Goal: Task Accomplishment & Management: Manage account settings

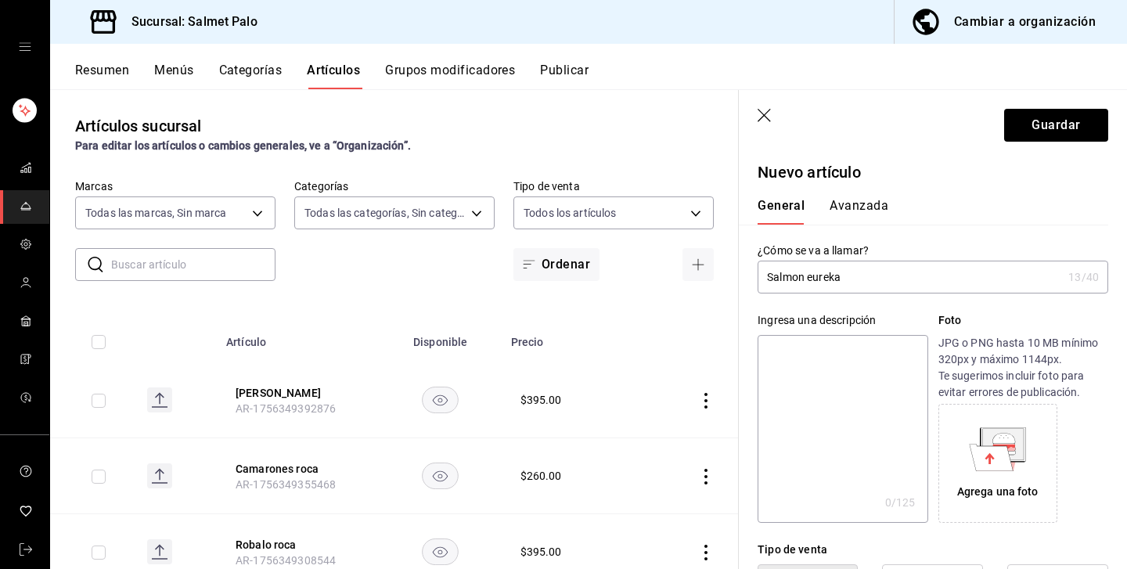
click at [394, 231] on div "​ ​ Marcas Todas las marcas, Sin marca 91822997-6511-487a-b58c-8897a46e9bc4,bca…" at bounding box center [394, 230] width 689 height 102
click at [398, 223] on body "Sucursal: Salmet Palo Cambiar a organización Resumen Menús Categorías Artículos…" at bounding box center [563, 284] width 1127 height 569
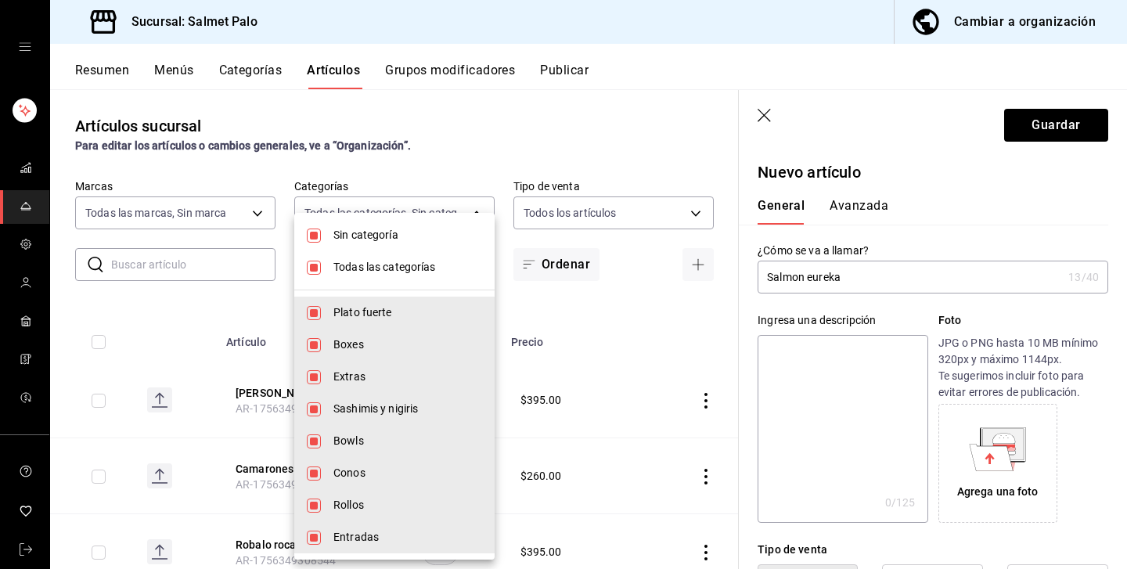
click at [331, 272] on li "Todas las categorías" at bounding box center [394, 267] width 200 height 32
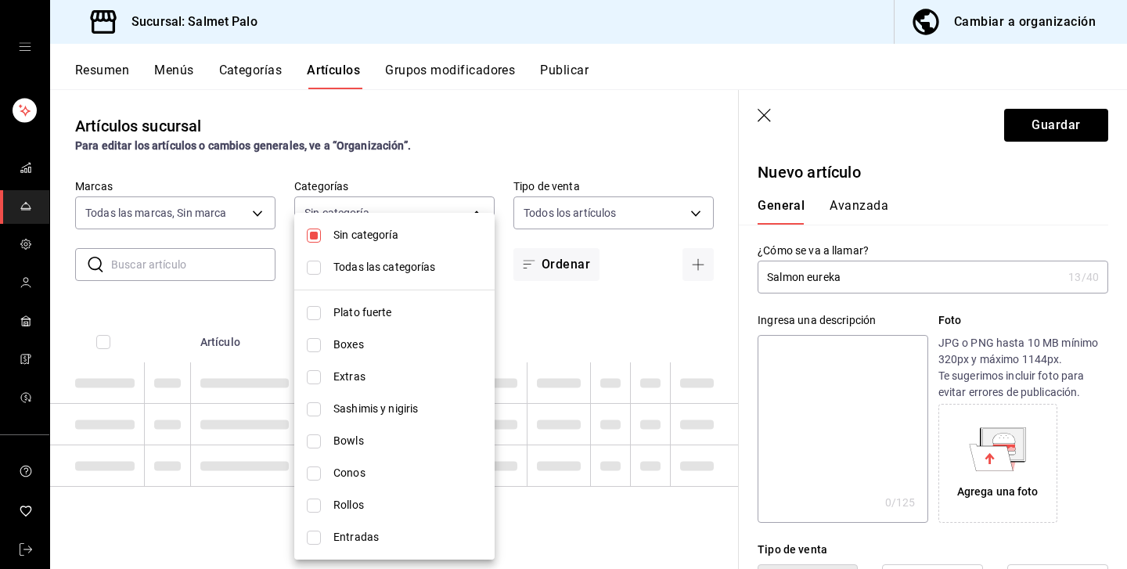
checkbox input "false"
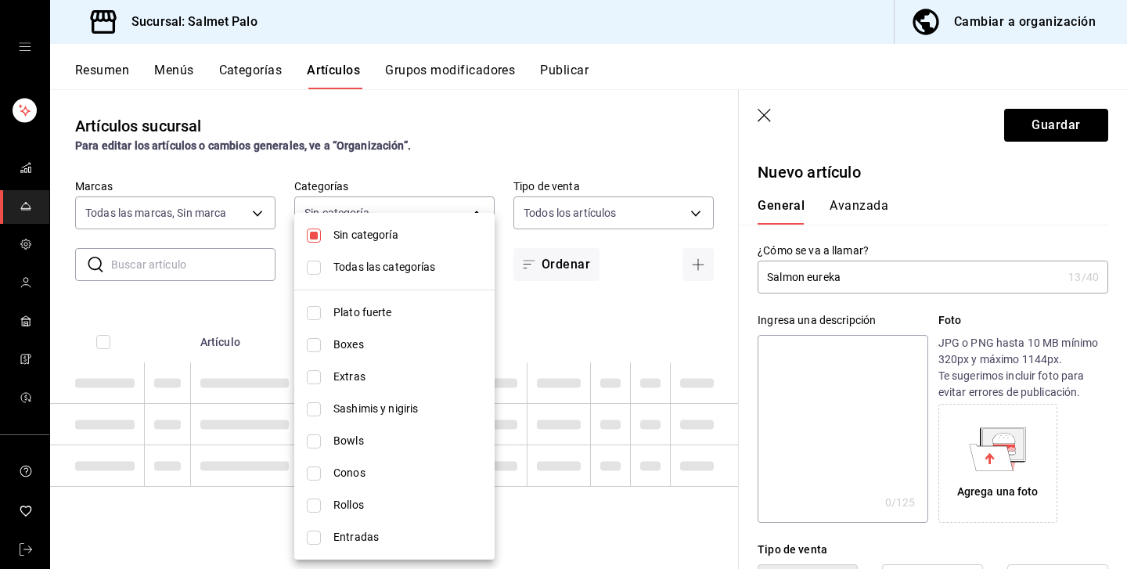
checkbox input "false"
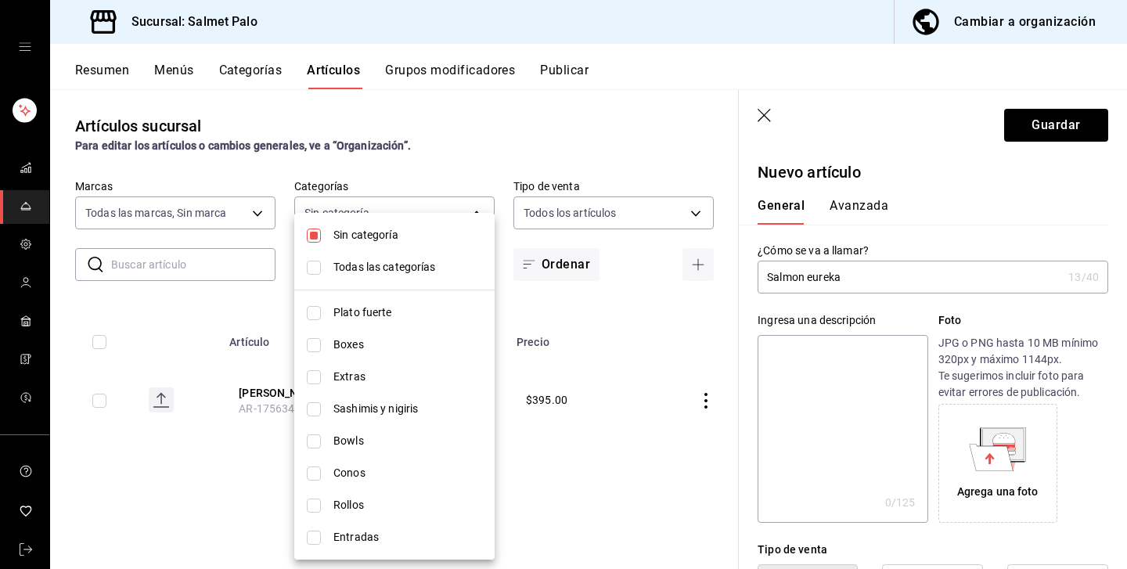
click at [326, 301] on li "Plato fuerte" at bounding box center [394, 313] width 200 height 32
type input "940d5d2a-d4c4-4230-afa9-25fe4a5036a8"
checkbox input "true"
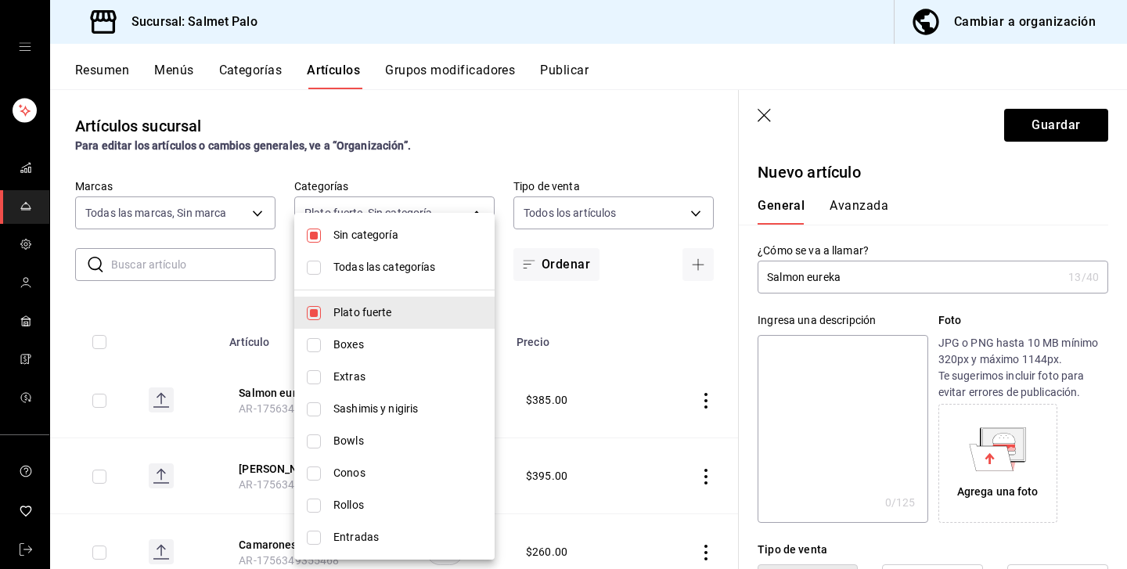
click at [172, 302] on div at bounding box center [563, 284] width 1127 height 569
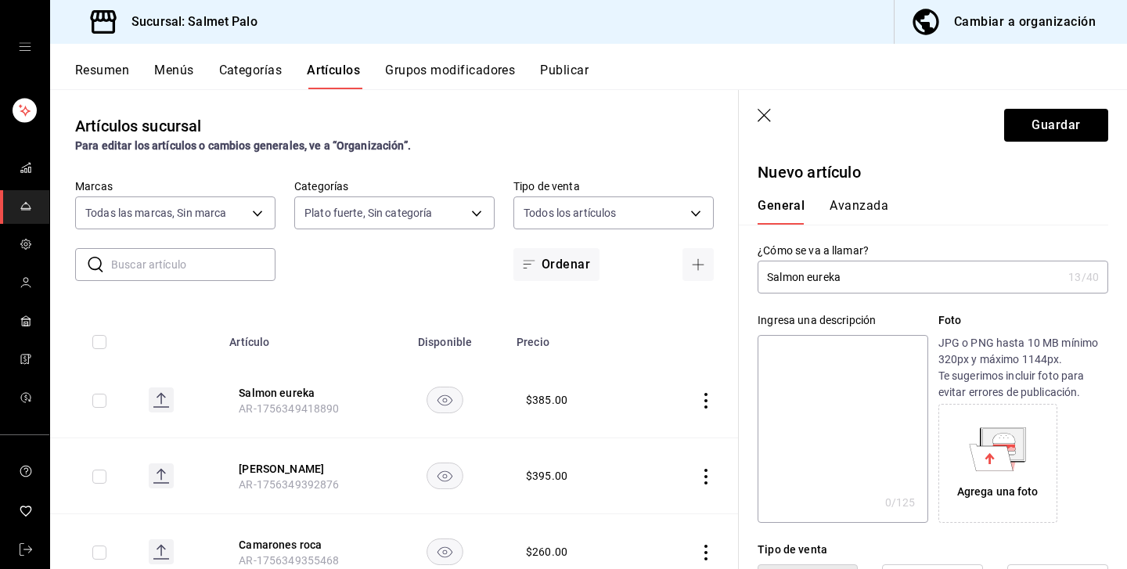
click at [755, 113] on header "Guardar" at bounding box center [933, 122] width 388 height 64
click at [765, 110] on icon "button" at bounding box center [765, 117] width 16 height 16
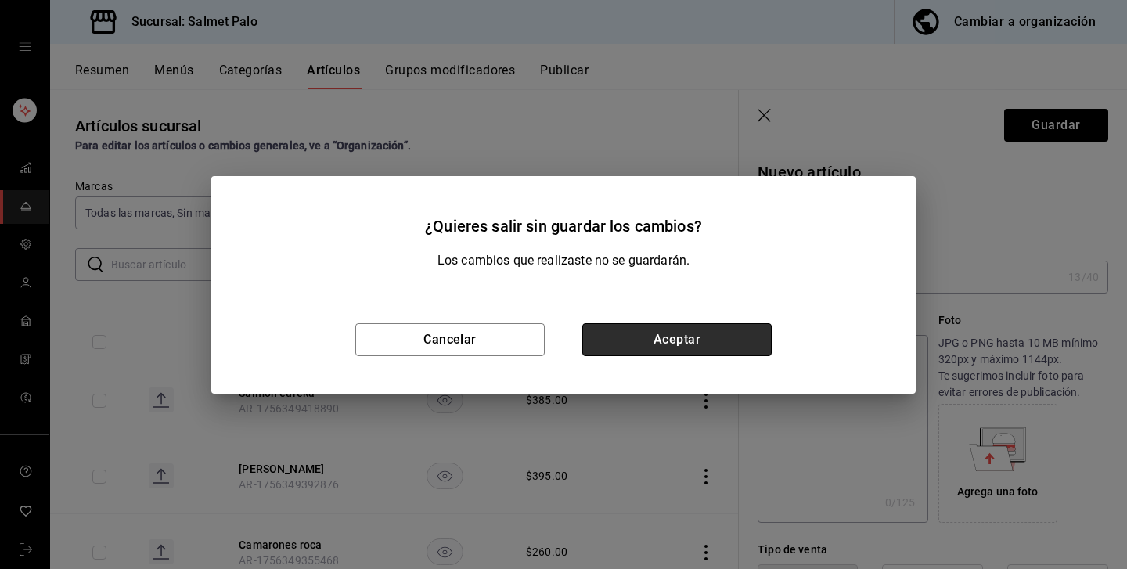
click at [683, 333] on button "Aceptar" at bounding box center [676, 339] width 189 height 33
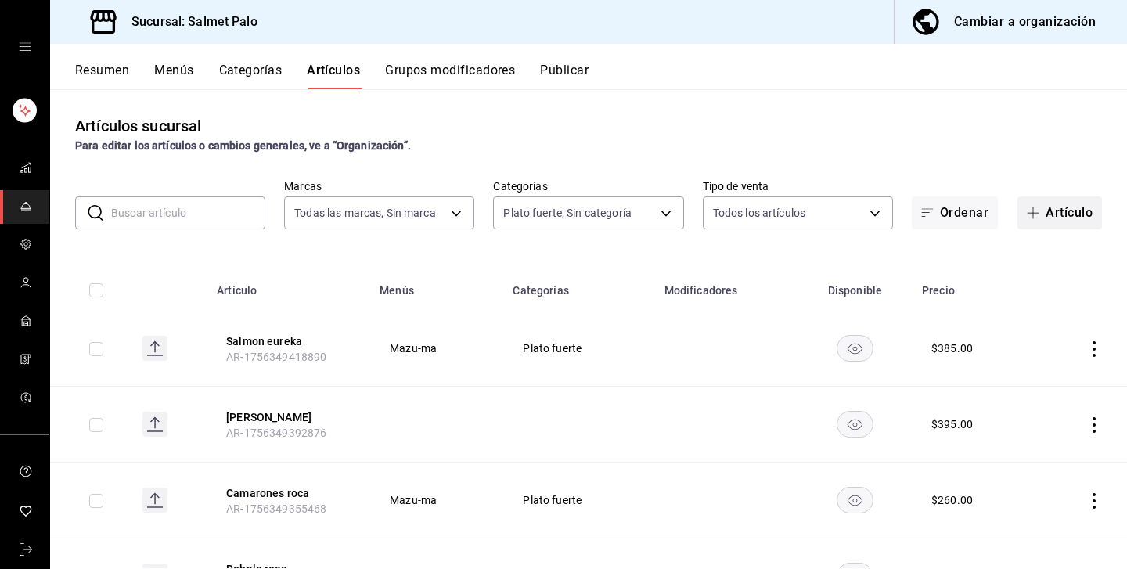
click at [1058, 203] on button "Artículo" at bounding box center [1059, 212] width 85 height 33
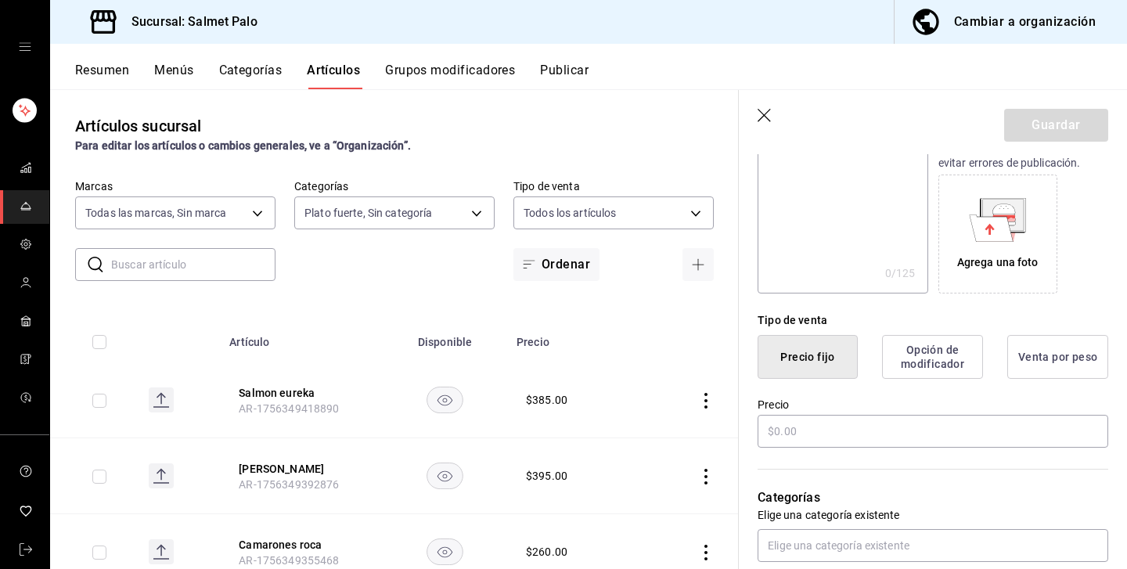
scroll to position [227, 0]
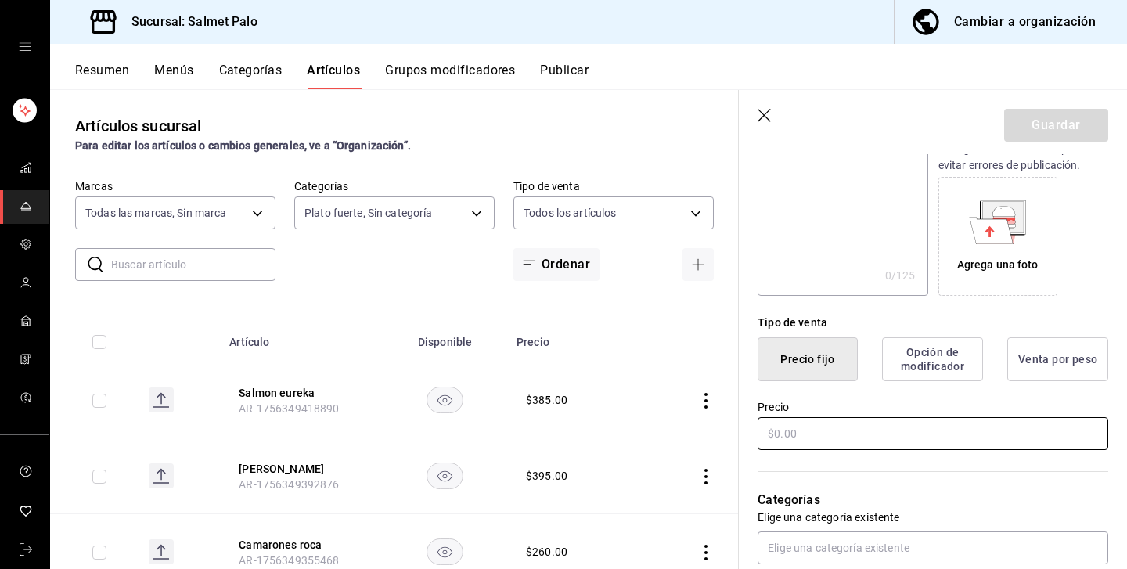
type input "Edamames preparados"
click at [805, 446] on input "text" at bounding box center [932, 433] width 351 height 33
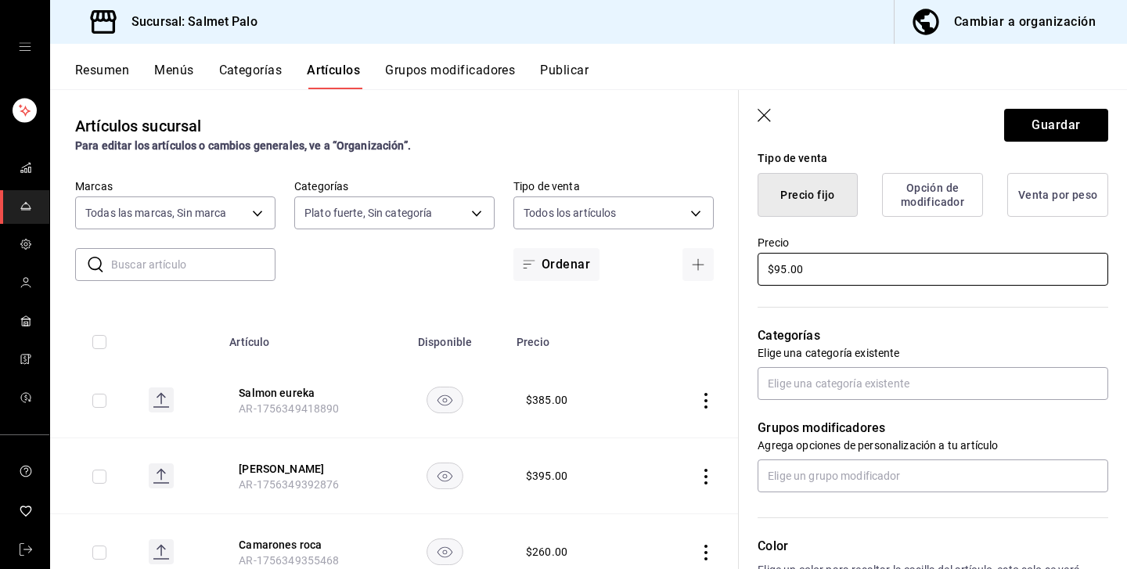
scroll to position [390, 0]
type input "$95.00"
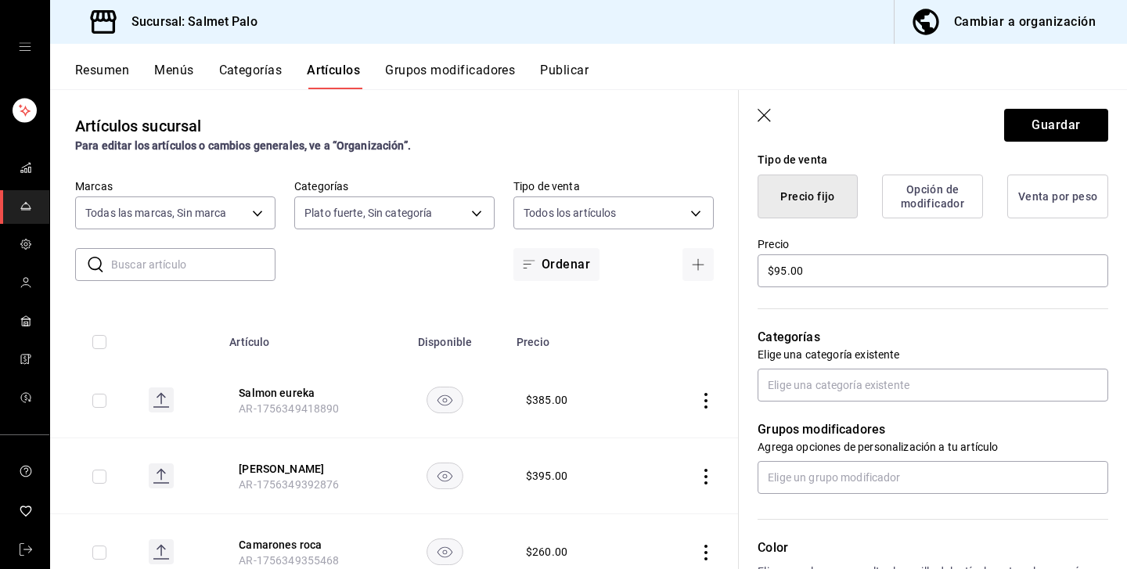
click at [803, 364] on div "Categorías Elige una categoría existente" at bounding box center [923, 346] width 369 height 112
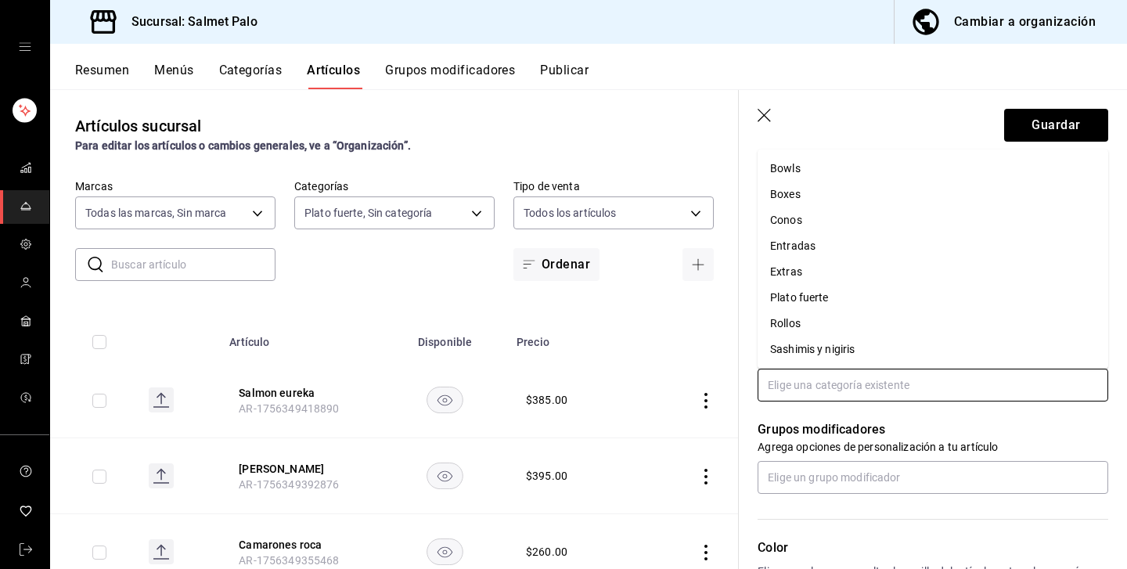
click at [796, 382] on input "text" at bounding box center [932, 385] width 351 height 33
click at [786, 252] on li "Entradas" at bounding box center [932, 246] width 351 height 26
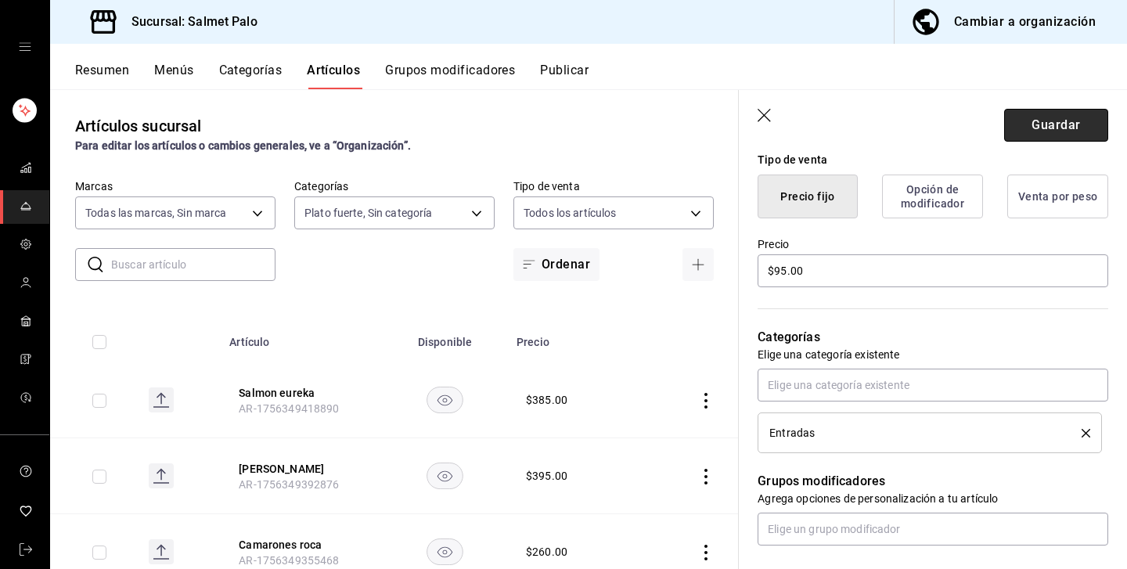
click at [1036, 129] on button "Guardar" at bounding box center [1056, 125] width 104 height 33
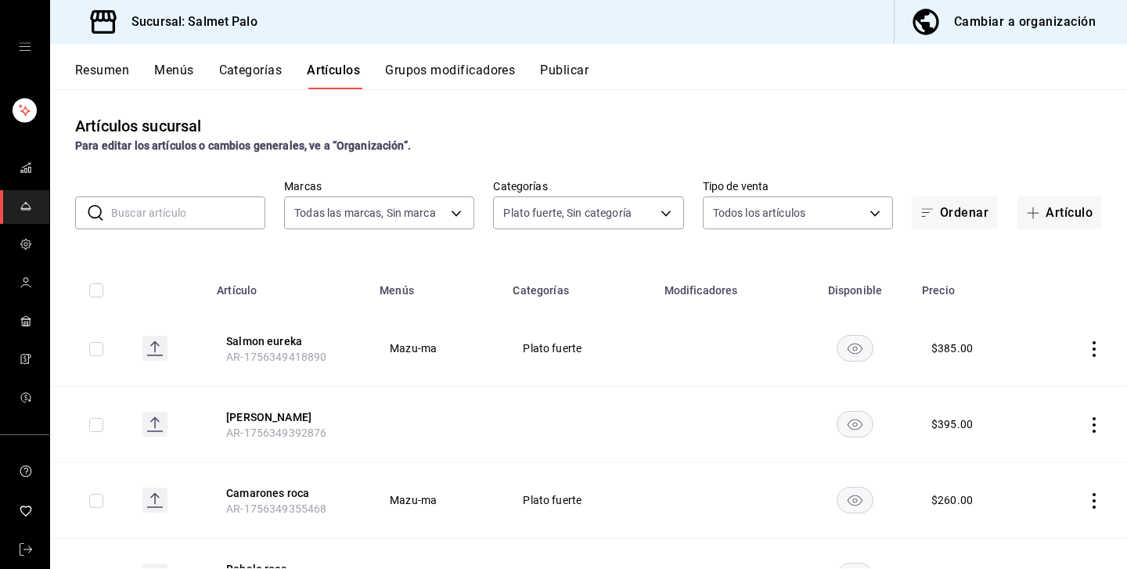
click at [1099, 423] on icon "actions" at bounding box center [1094, 425] width 16 height 16
click at [1011, 460] on icon at bounding box center [1008, 462] width 14 height 14
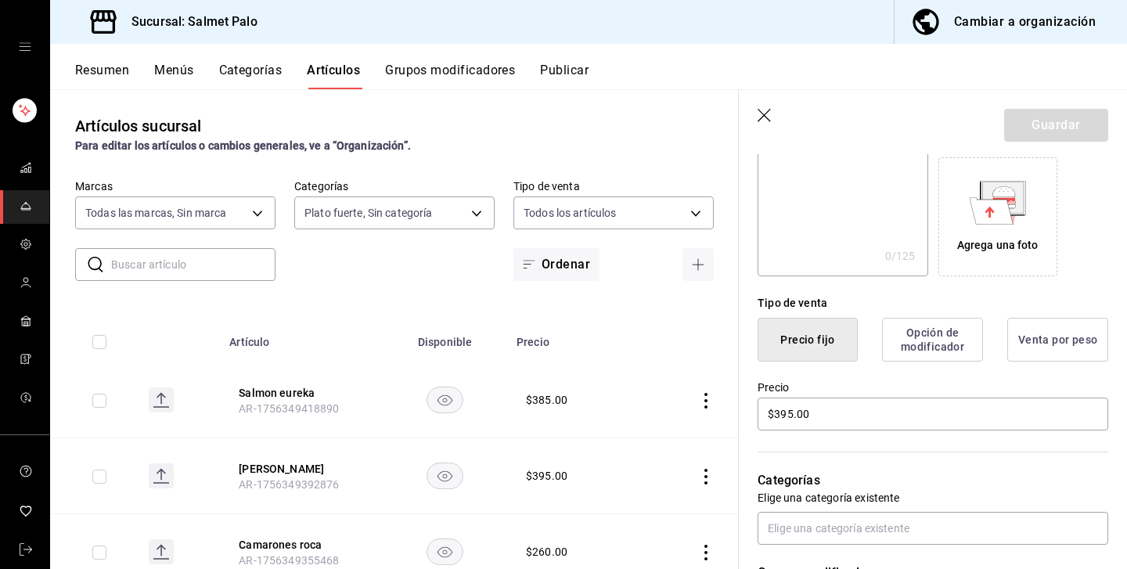
scroll to position [273, 0]
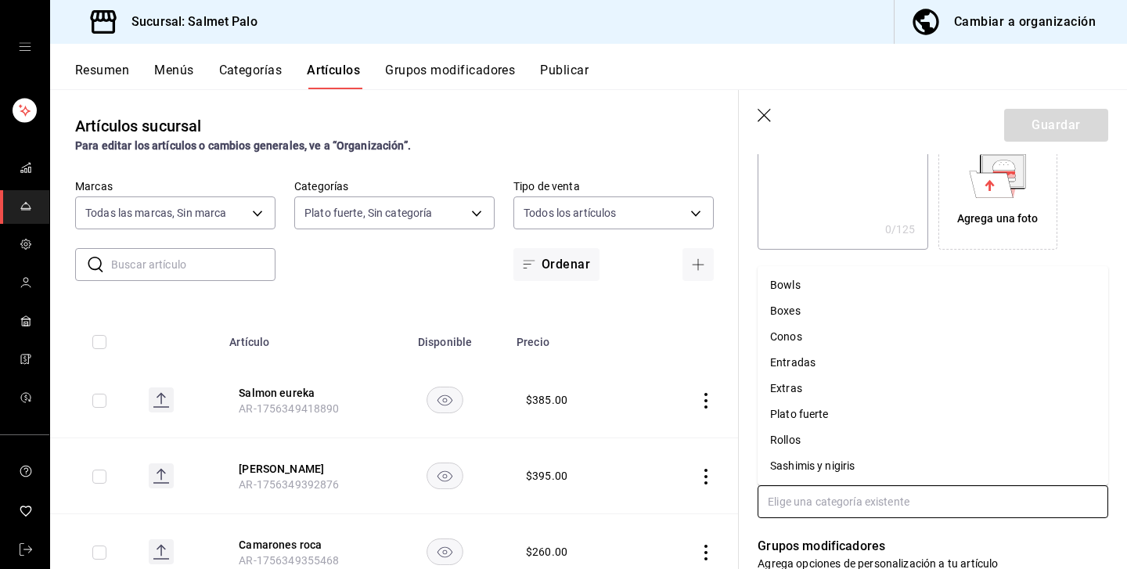
click at [849, 496] on input "text" at bounding box center [932, 501] width 351 height 33
click at [793, 409] on li "Plato fuerte" at bounding box center [932, 414] width 351 height 26
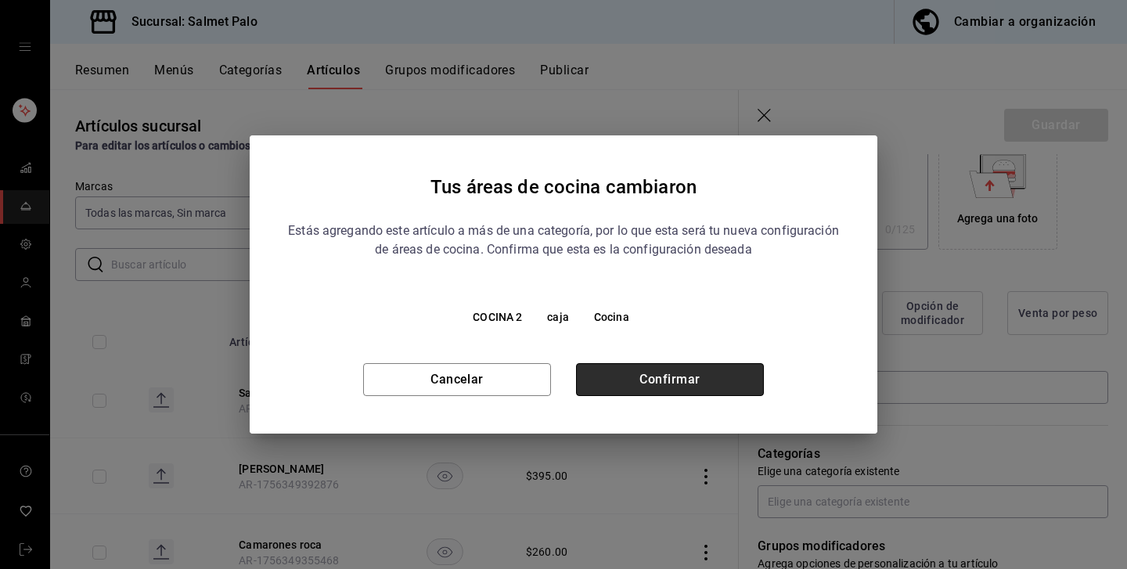
click at [731, 388] on button "Confirmar" at bounding box center [670, 379] width 188 height 33
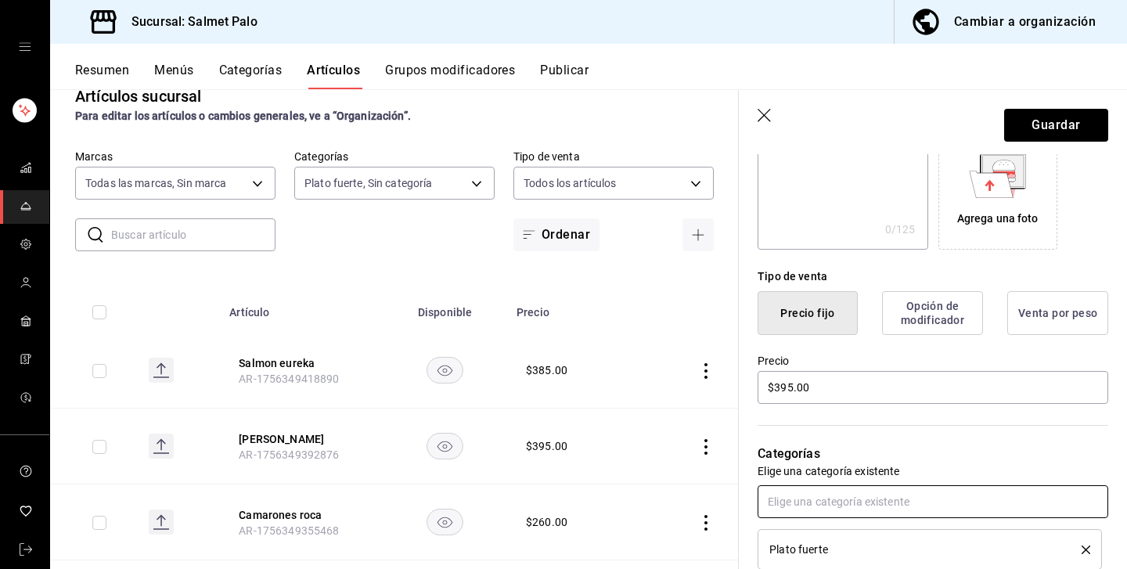
scroll to position [32, 0]
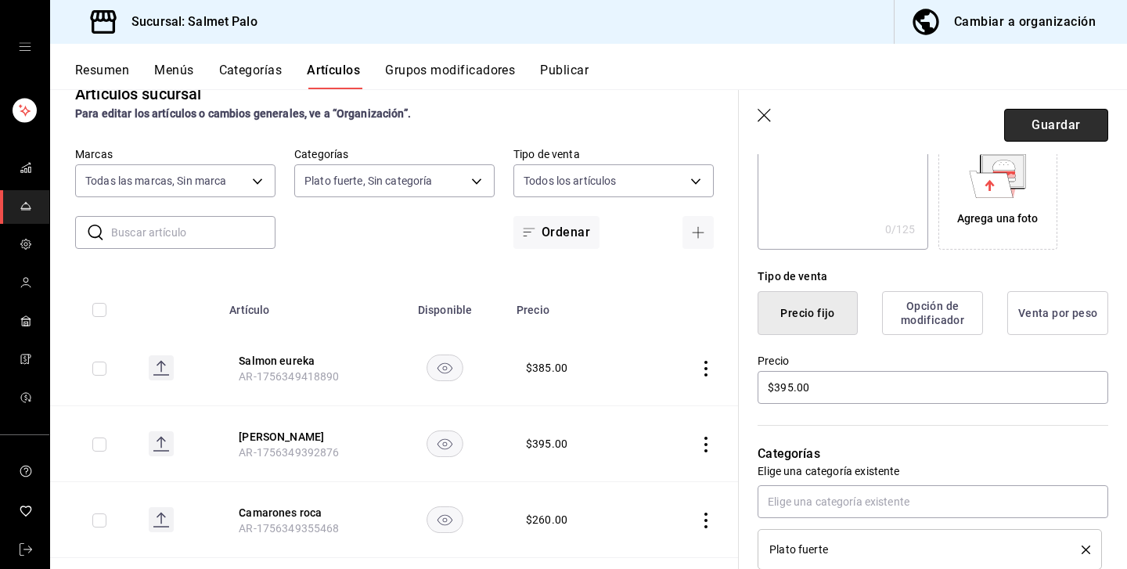
click at [1039, 131] on button "Guardar" at bounding box center [1056, 125] width 104 height 33
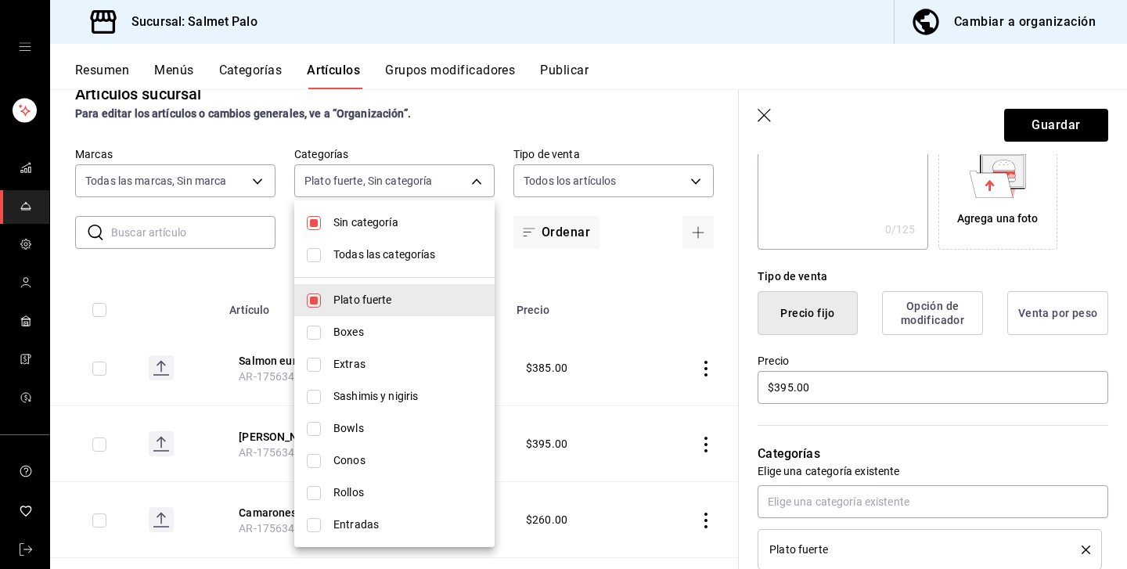
click at [416, 188] on body "Sucursal: Salmet Palo Cambiar a organización Resumen Menús Categorías Artículos…" at bounding box center [563, 284] width 1127 height 569
click at [149, 279] on div at bounding box center [563, 284] width 1127 height 569
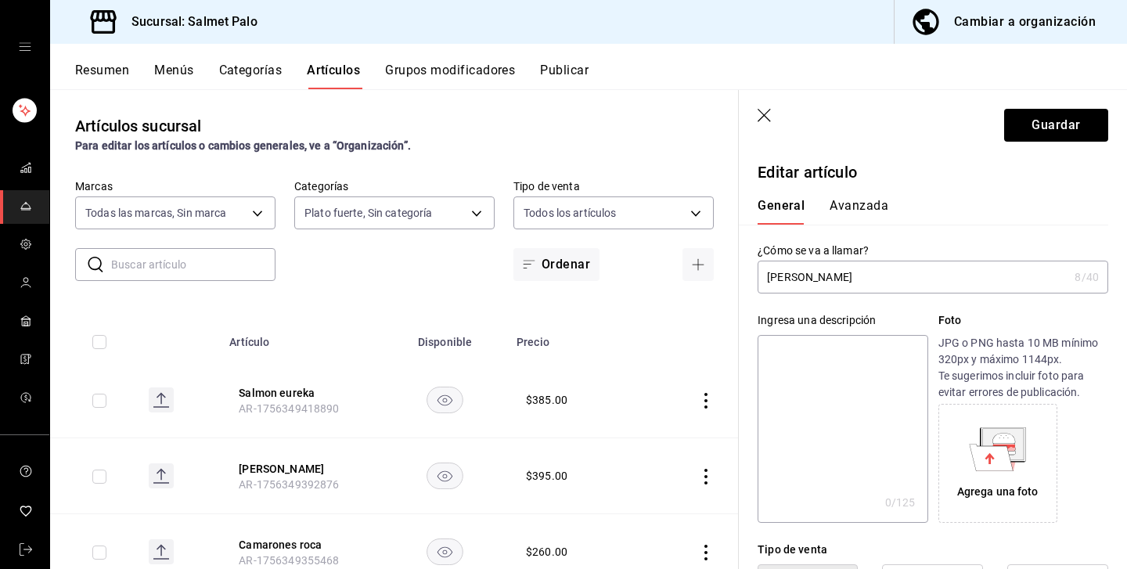
click at [761, 112] on icon "button" at bounding box center [763, 115] width 13 height 13
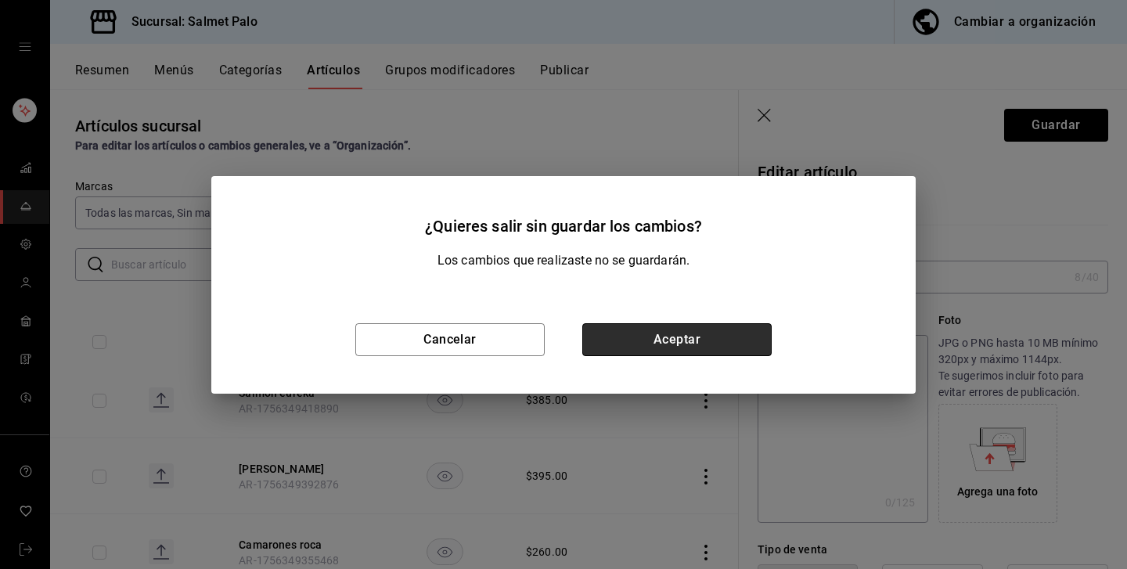
click at [655, 342] on button "Aceptar" at bounding box center [676, 339] width 189 height 33
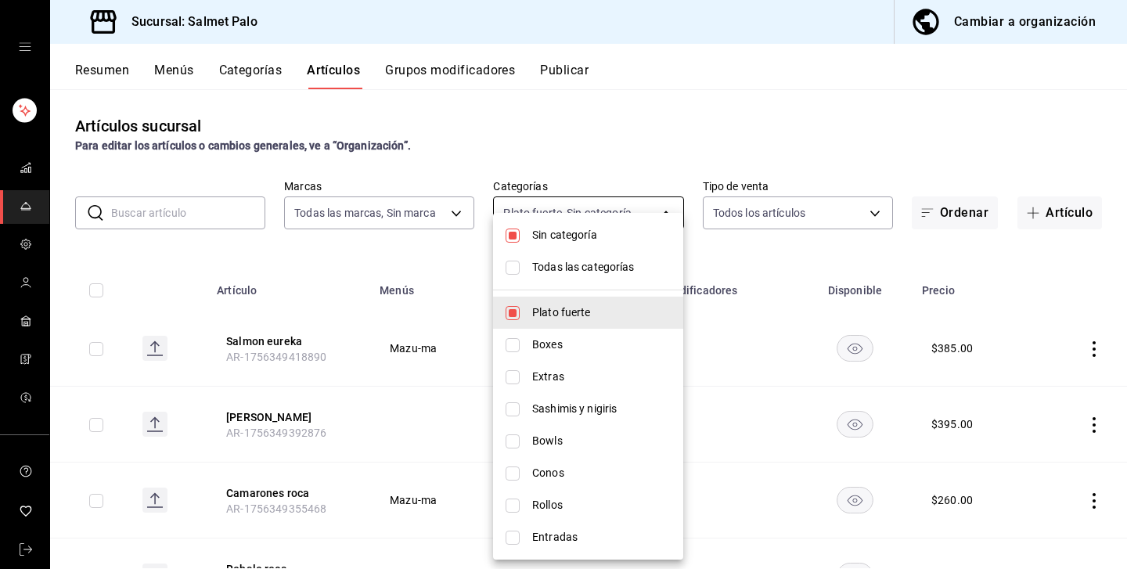
click at [557, 223] on body "Sucursal: Salmet Palo Cambiar a organización Resumen Menús Categorías Artículos…" at bounding box center [563, 284] width 1127 height 569
click at [533, 532] on span "Entradas" at bounding box center [601, 537] width 139 height 16
type input "940d5d2a-d4c4-4230-afa9-25fe4a5036a8,de966a8e-8600-483e-afe6-8556eca5a044"
checkbox input "true"
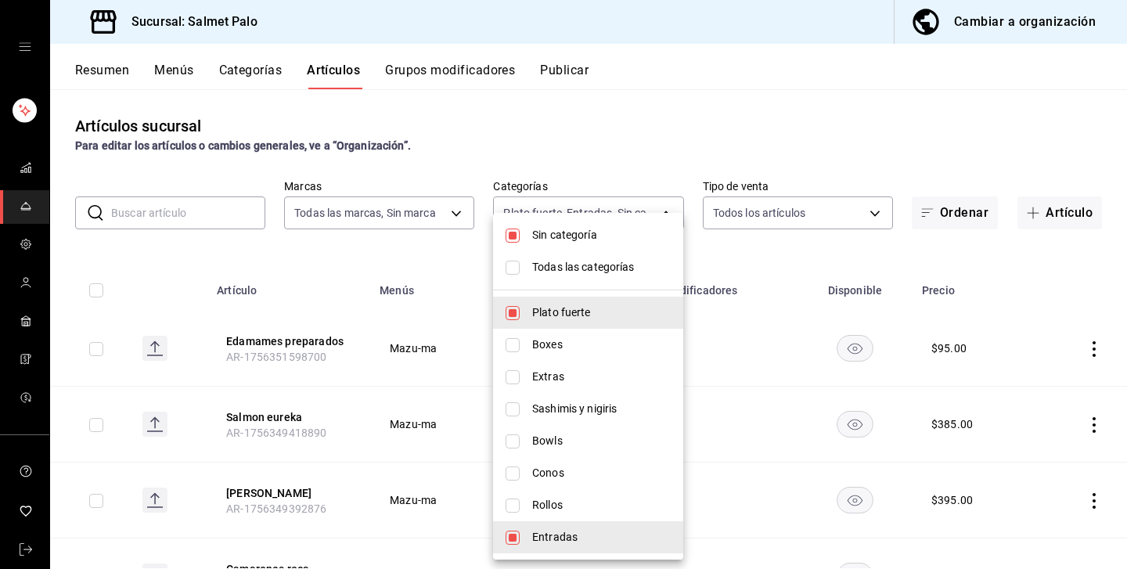
click at [338, 396] on div at bounding box center [563, 284] width 1127 height 569
click at [559, 214] on body "Sucursal: Salmet Palo Cambiar a organización Resumen Menús Categorías Artículos…" at bounding box center [563, 284] width 1127 height 569
click at [522, 315] on li "Plato fuerte" at bounding box center [588, 313] width 190 height 32
type input "de966a8e-8600-483e-afe6-8556eca5a044"
checkbox input "false"
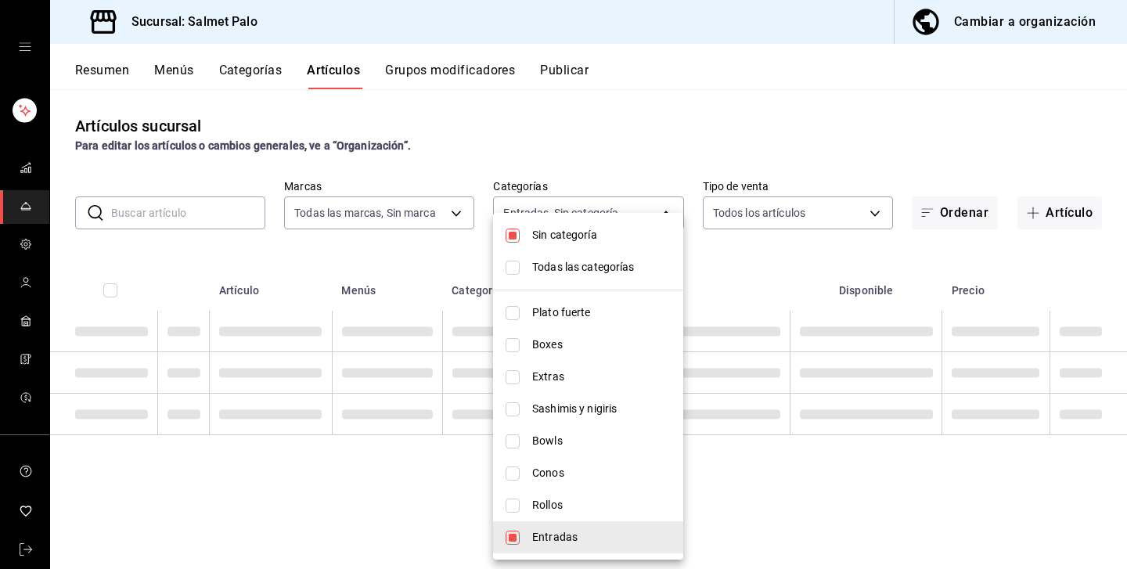
click at [512, 555] on ul "Sin categoría Todas las categorías Plato fuerte Boxes Extras Sashimis y nigiris…" at bounding box center [588, 386] width 190 height 347
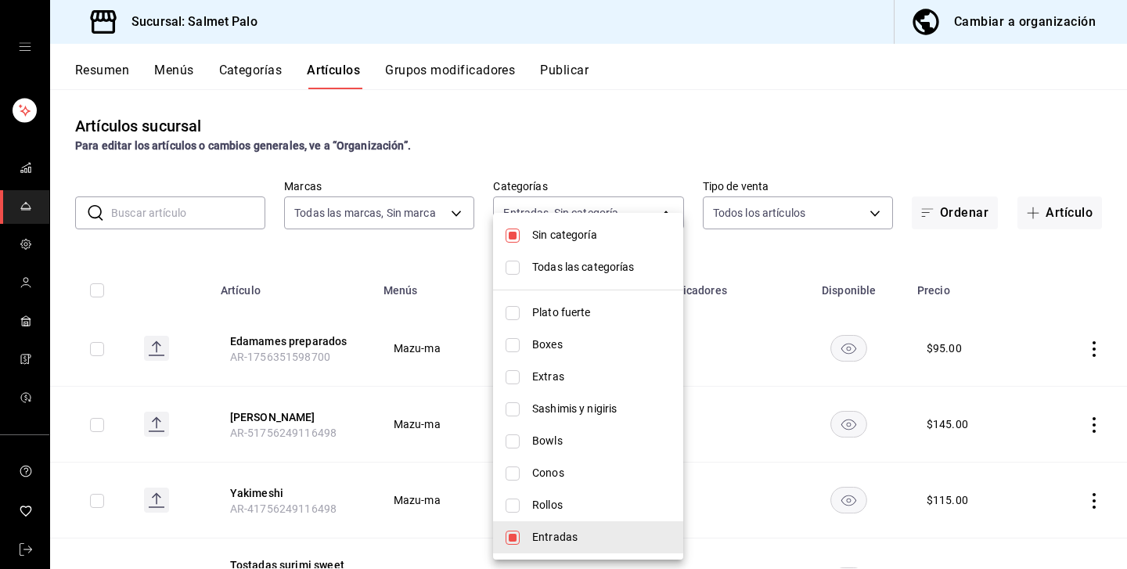
click at [512, 537] on input "checkbox" at bounding box center [512, 538] width 14 height 14
checkbox input "false"
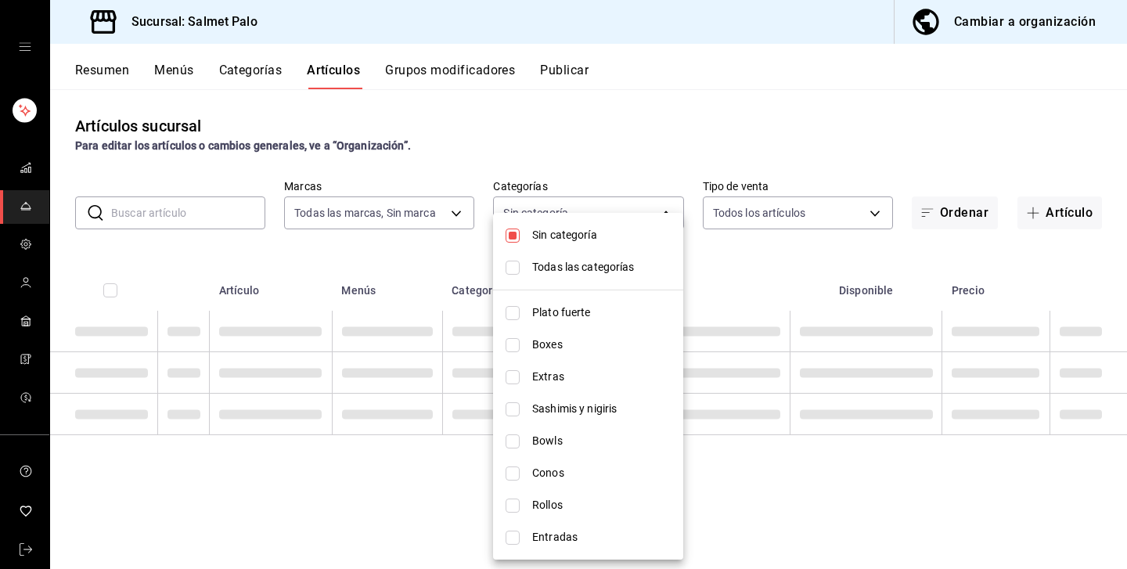
click at [416, 424] on div at bounding box center [563, 284] width 1127 height 569
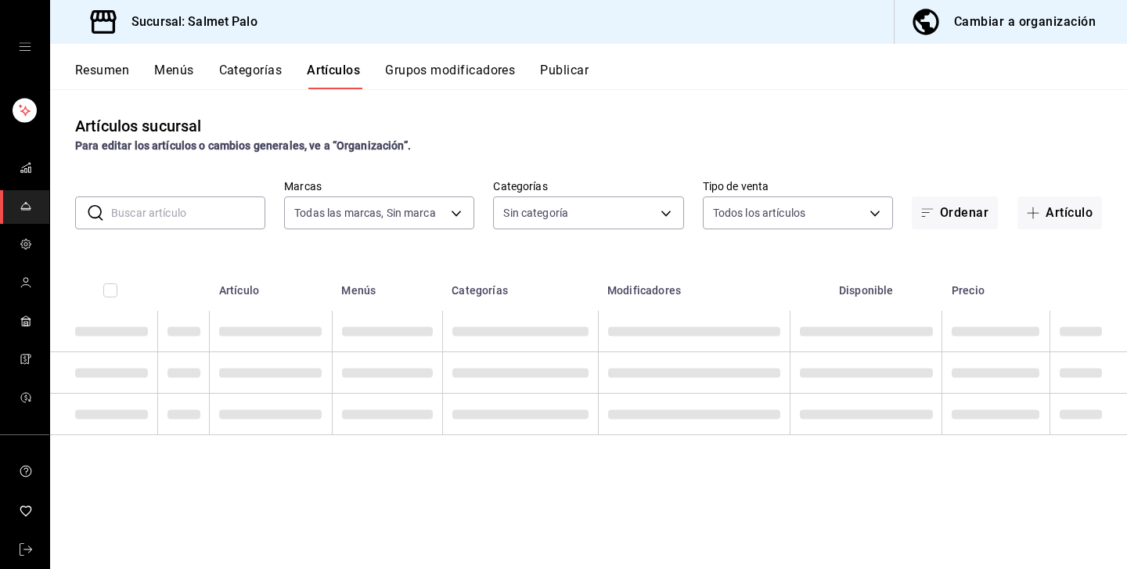
click at [162, 59] on div "Resumen Menús Categorías Artículos Grupos modificadores Publicar" at bounding box center [588, 66] width 1077 height 45
click at [165, 68] on button "Menús" at bounding box center [173, 76] width 39 height 27
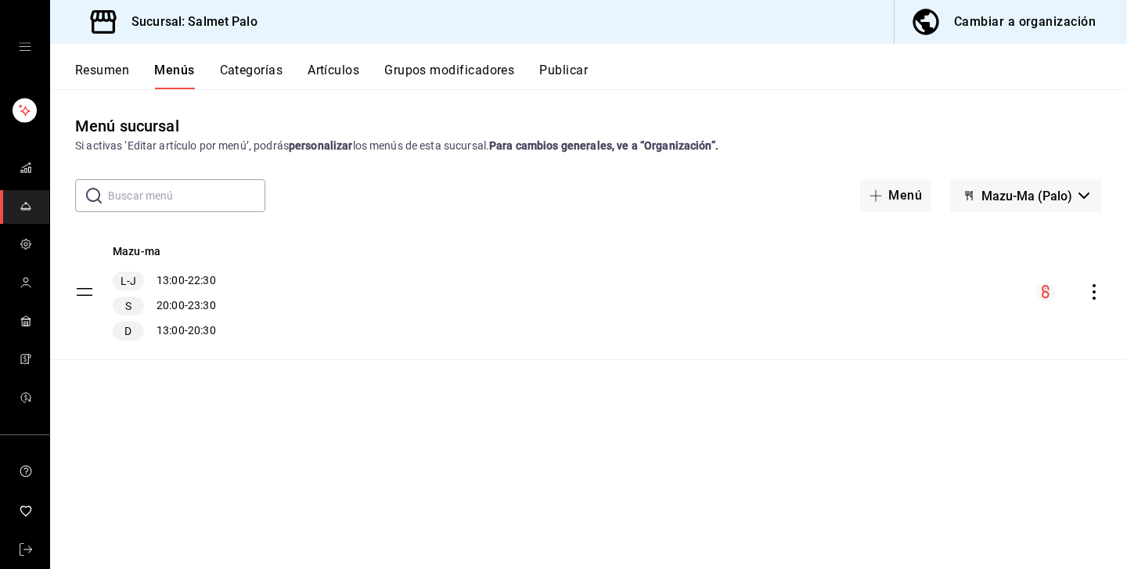
click at [329, 84] on button "Artículos" at bounding box center [334, 76] width 52 height 27
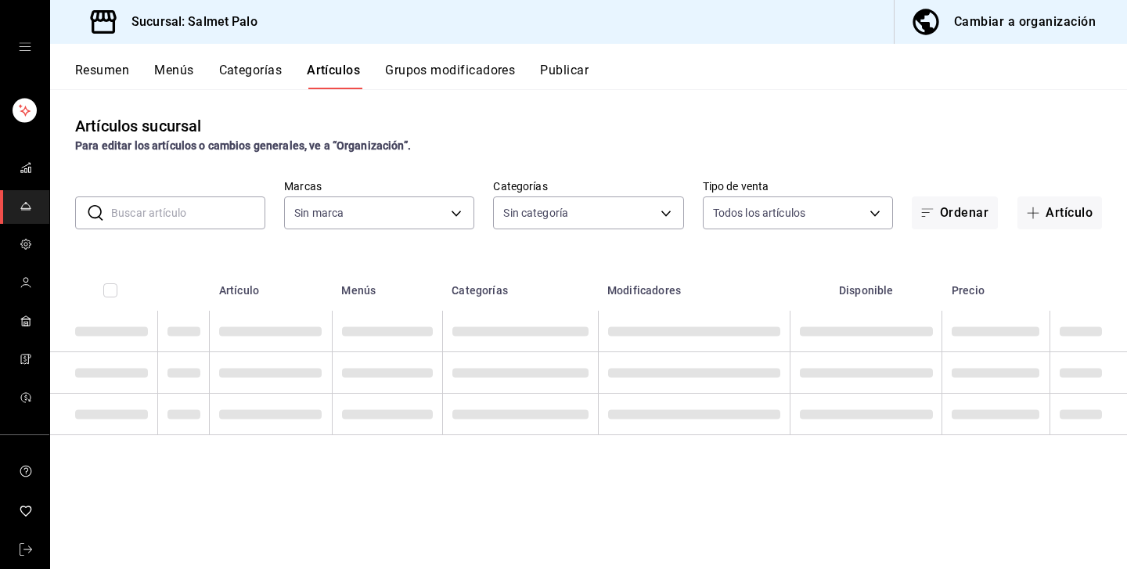
type input "91822997-6511-487a-b58c-8897a46e9bc4,bcaf95bc-d9c1-438b-979f-19bd0f306f78"
type input "940d5d2a-d4c4-4230-afa9-25fe4a5036a8,dfa20abf-bc96-4042-bf22-5f7d866791c3,b1941…"
drag, startPoint x: 329, startPoint y: 67, endPoint x: 1021, endPoint y: 246, distance: 715.5
click at [329, 67] on button "Artículos" at bounding box center [333, 76] width 53 height 27
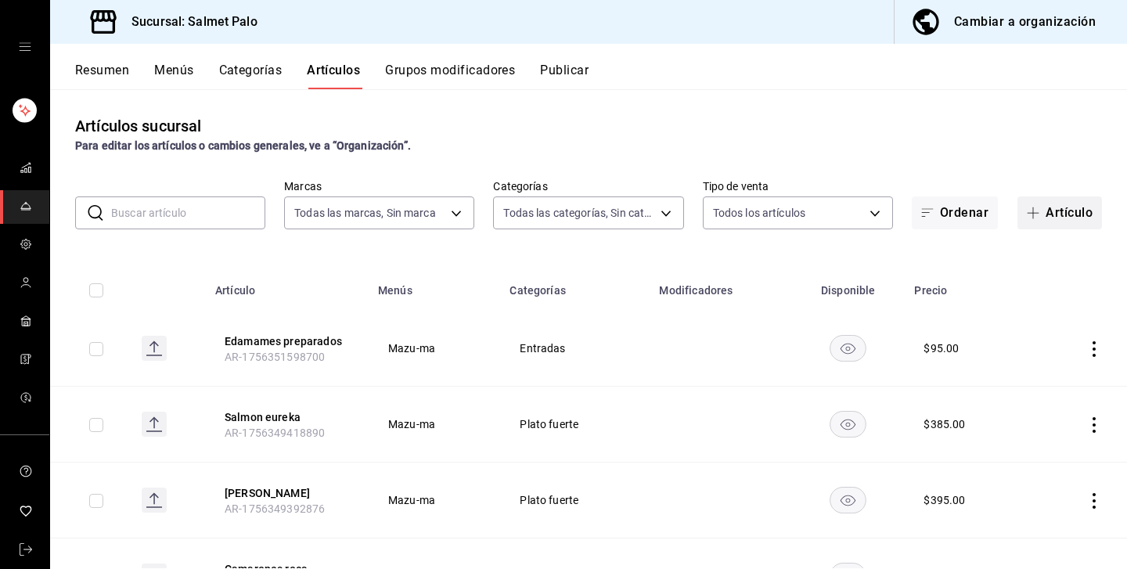
click at [1043, 215] on span "button" at bounding box center [1036, 213] width 19 height 13
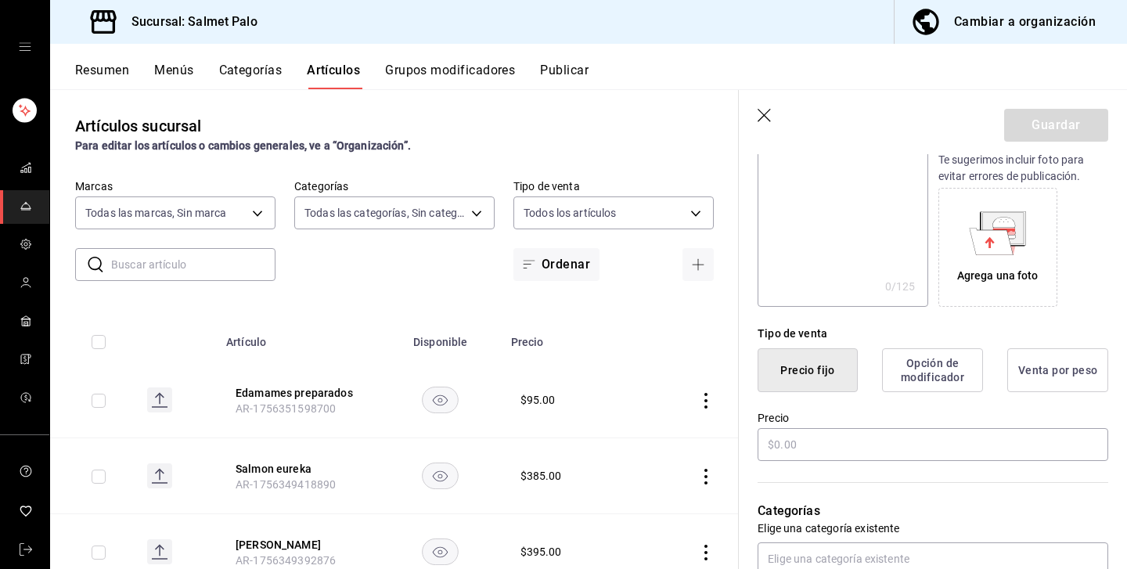
scroll to position [289, 0]
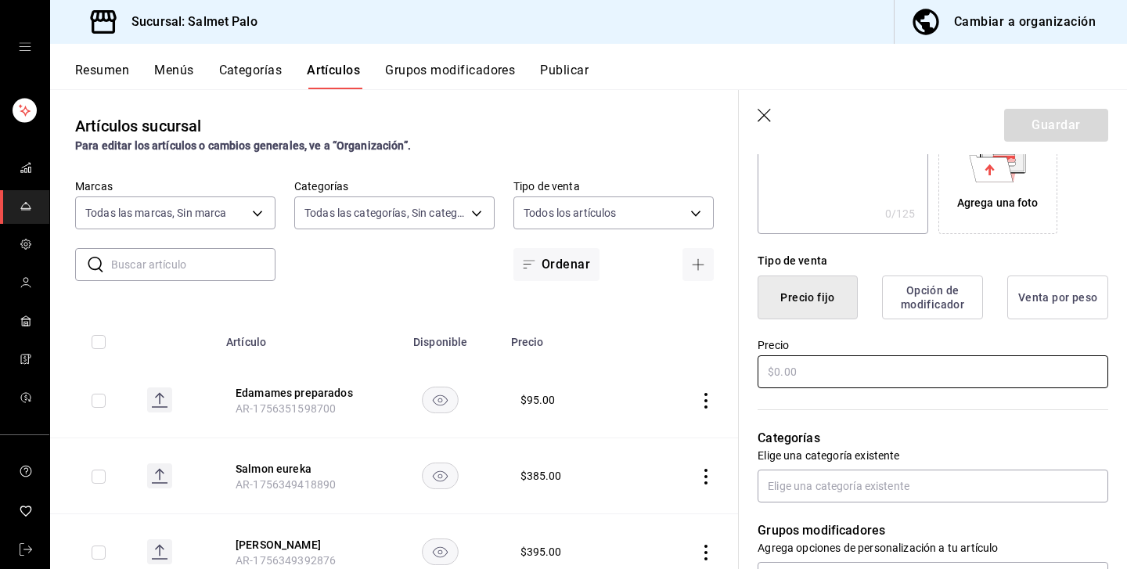
type input "burrito pechugas"
click at [812, 357] on input "text" at bounding box center [932, 371] width 351 height 33
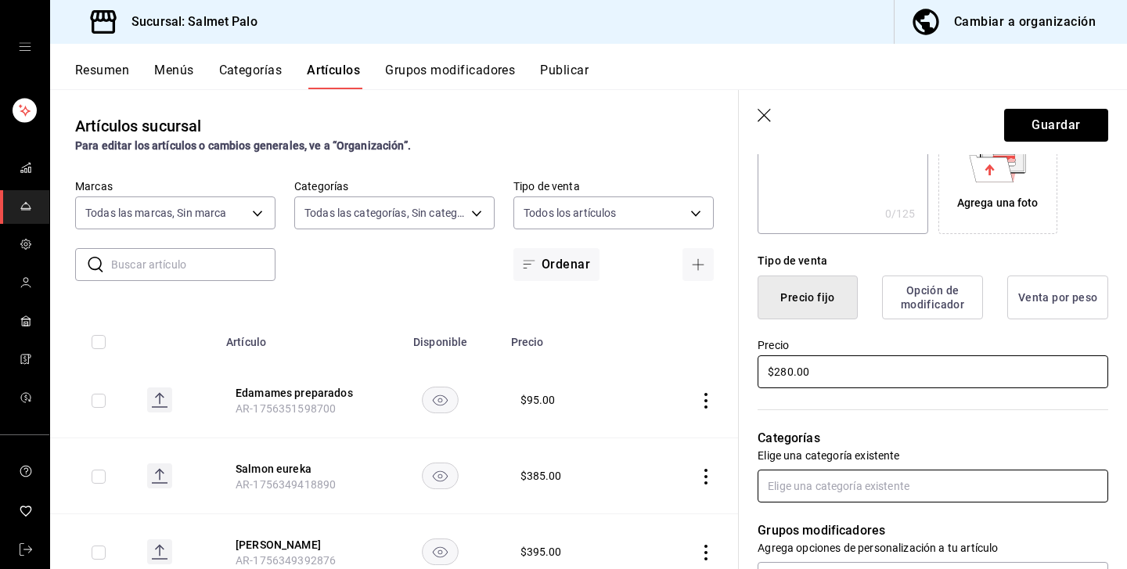
type input "$280.00"
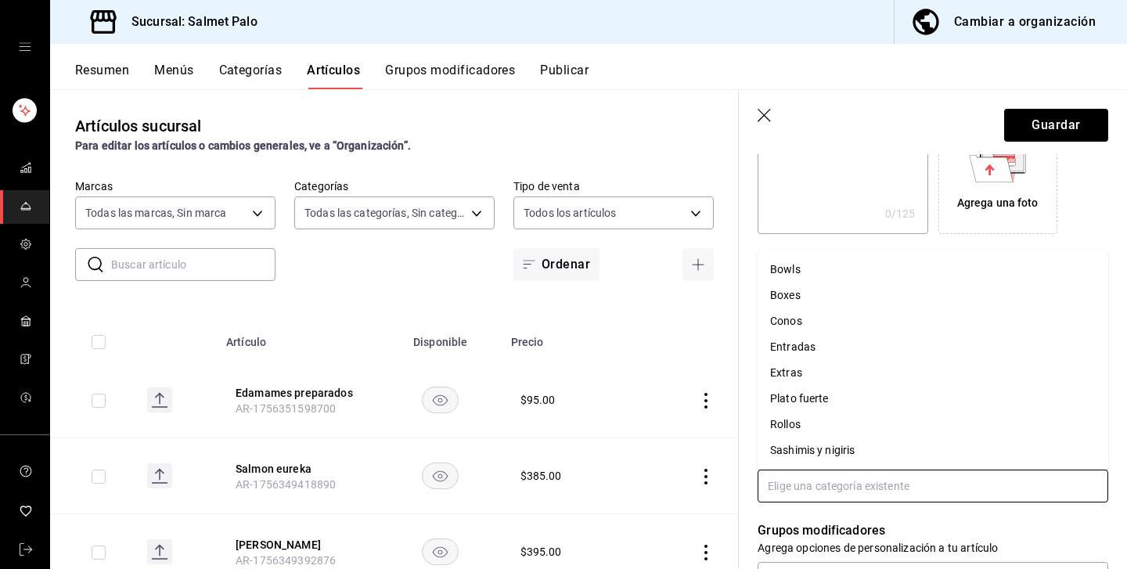
click at [840, 482] on input "text" at bounding box center [932, 485] width 351 height 33
click at [809, 417] on li "Rollos" at bounding box center [932, 425] width 351 height 26
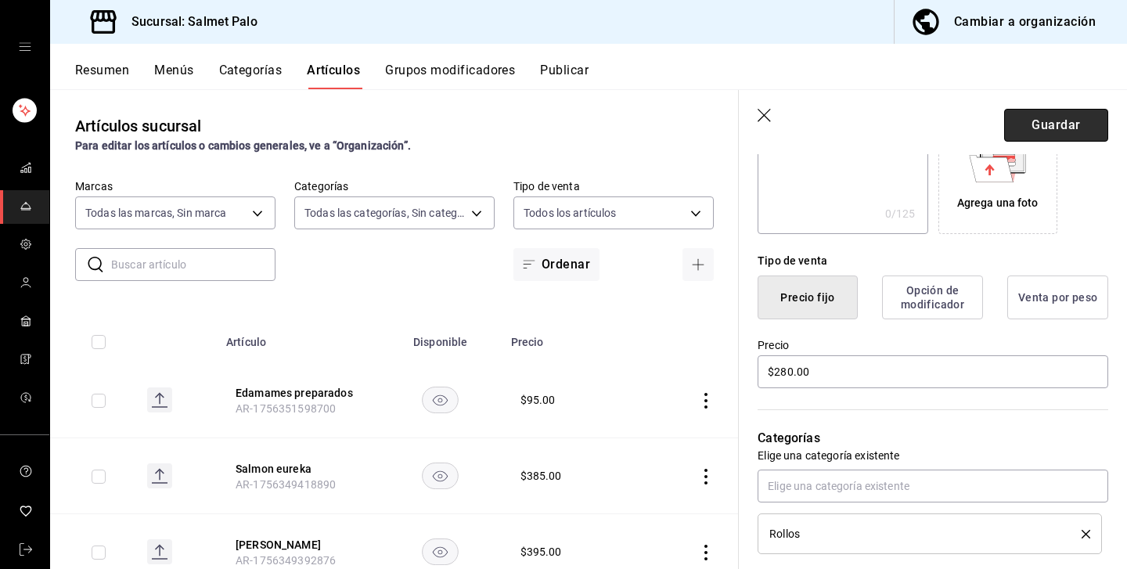
click at [1041, 117] on button "Guardar" at bounding box center [1056, 125] width 104 height 33
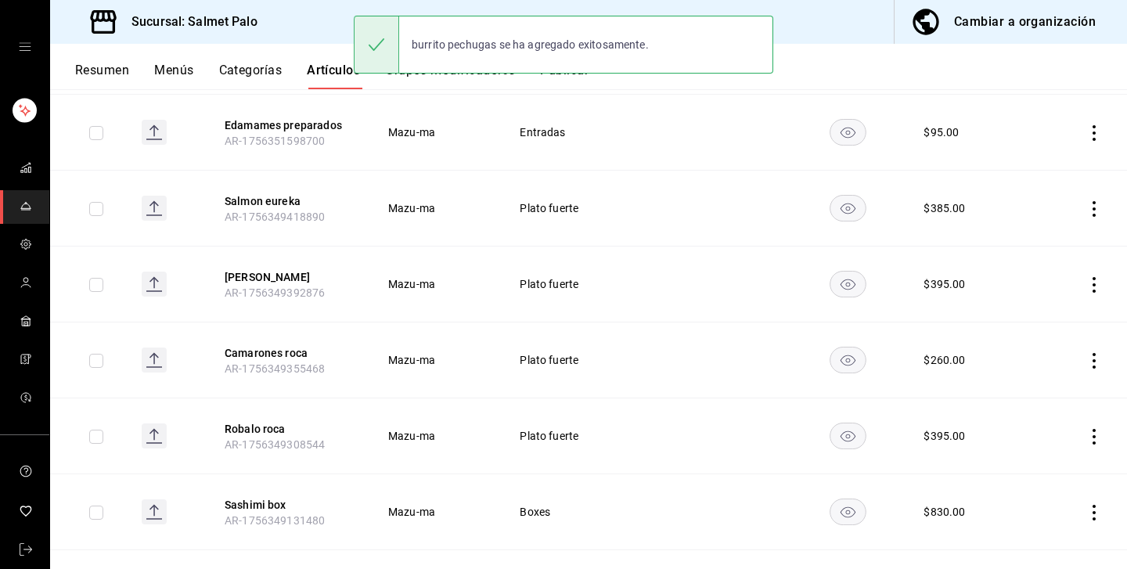
scroll to position [293, 0]
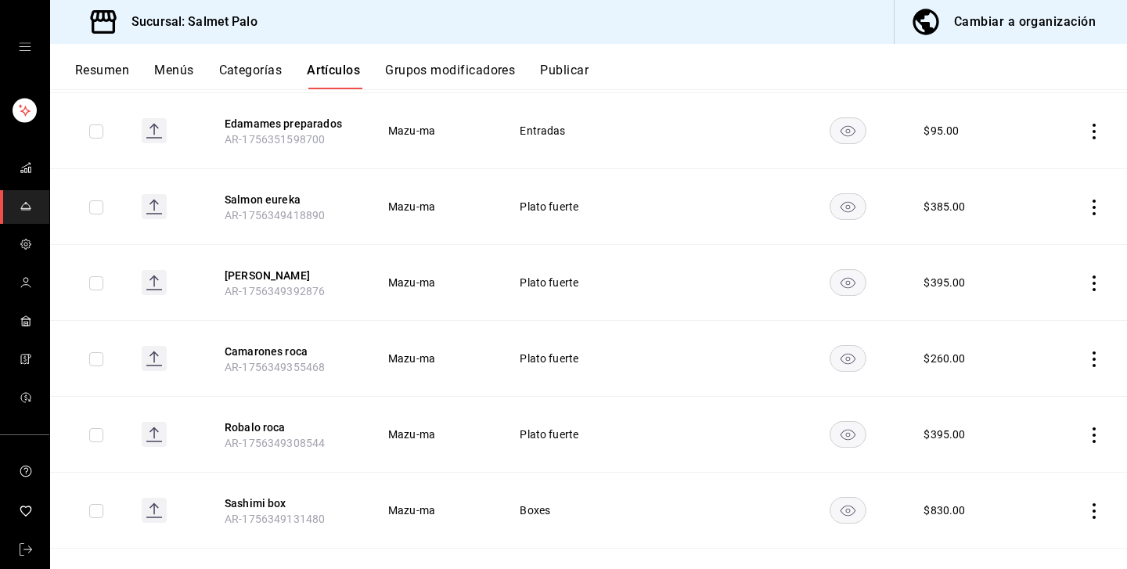
click at [103, 70] on button "Resumen" at bounding box center [102, 76] width 54 height 27
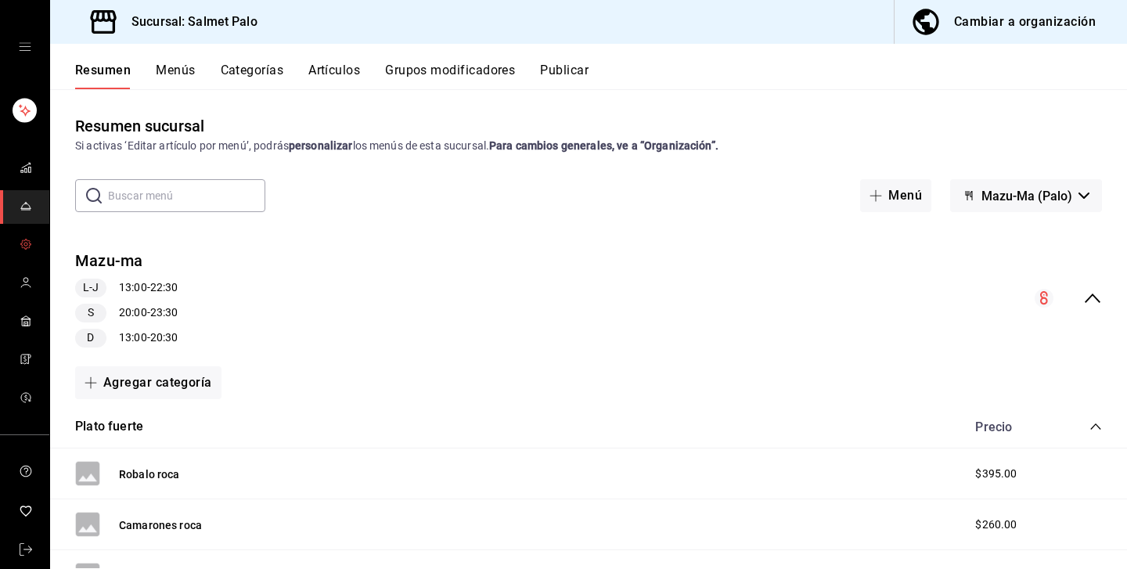
click at [27, 243] on circle "mailbox folders" at bounding box center [25, 244] width 3 height 3
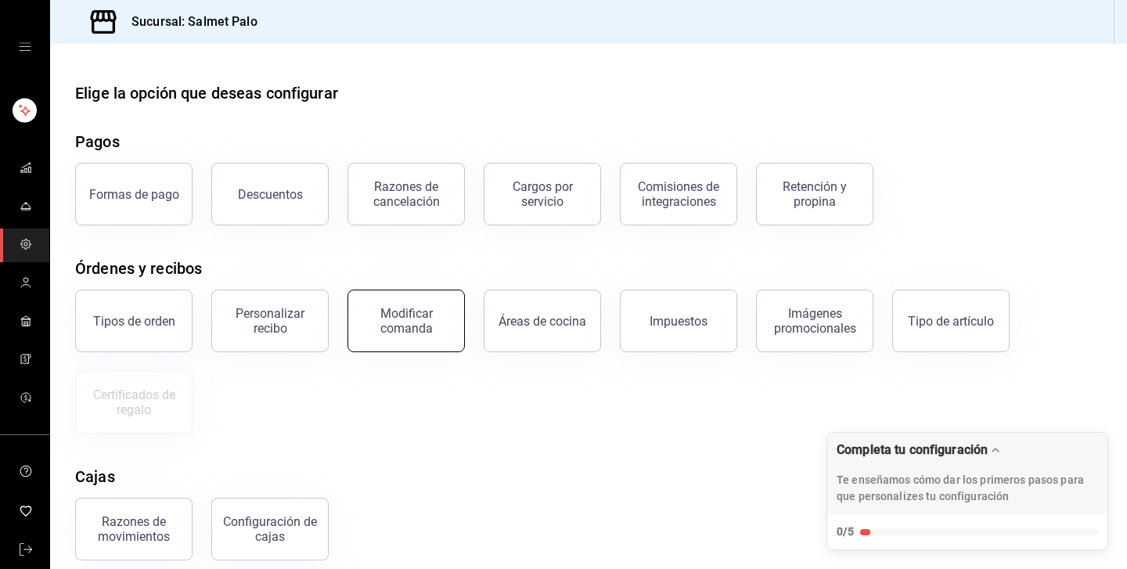
click at [414, 315] on div "Modificar comanda" at bounding box center [406, 321] width 97 height 30
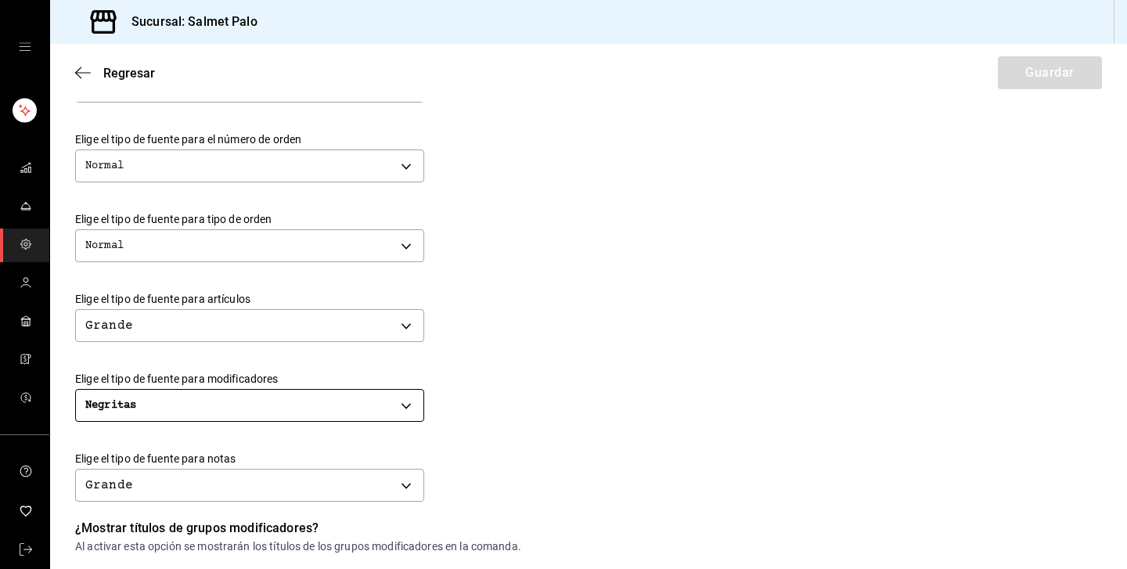
scroll to position [455, 0]
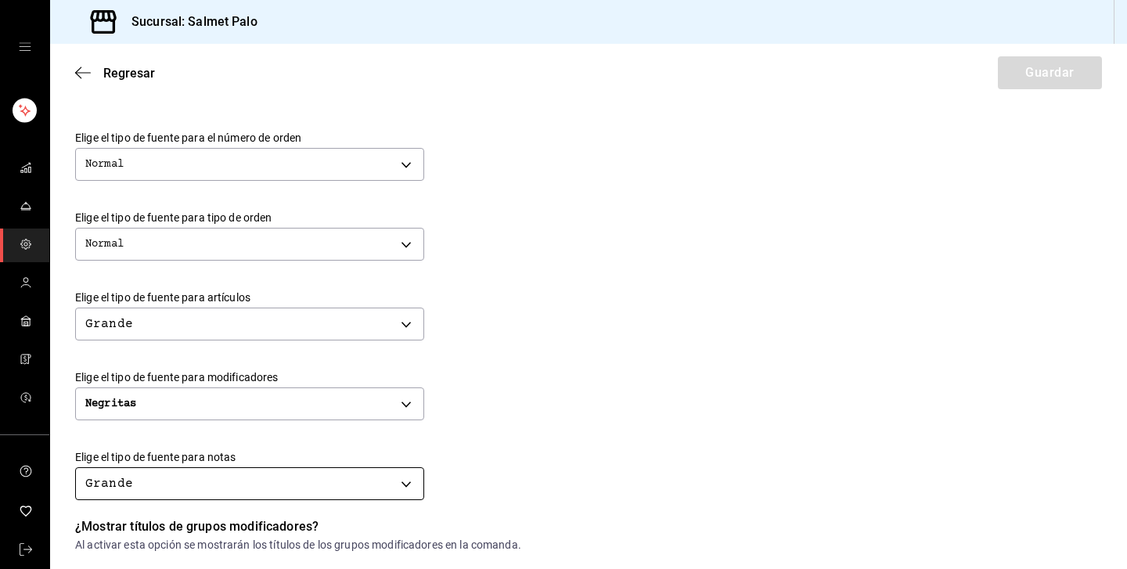
click at [256, 473] on body "Sucursal: Salmet Palo Regresar Guardar Modificar comanda Personaliza las comand…" at bounding box center [563, 284] width 1127 height 569
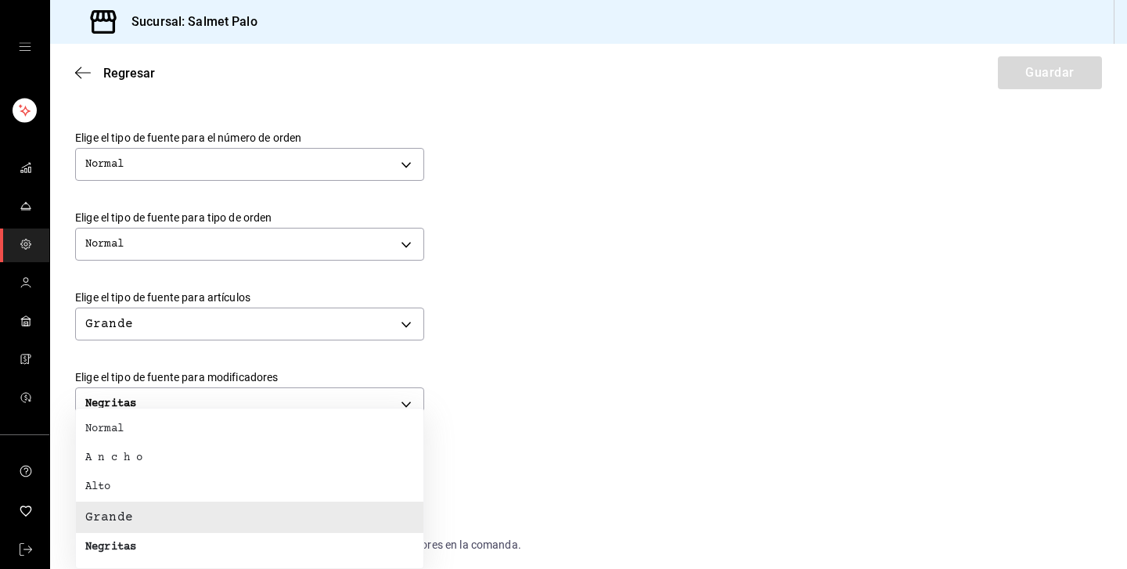
click at [113, 426] on div "Normal" at bounding box center [104, 429] width 38 height 16
type input "NORMAL"
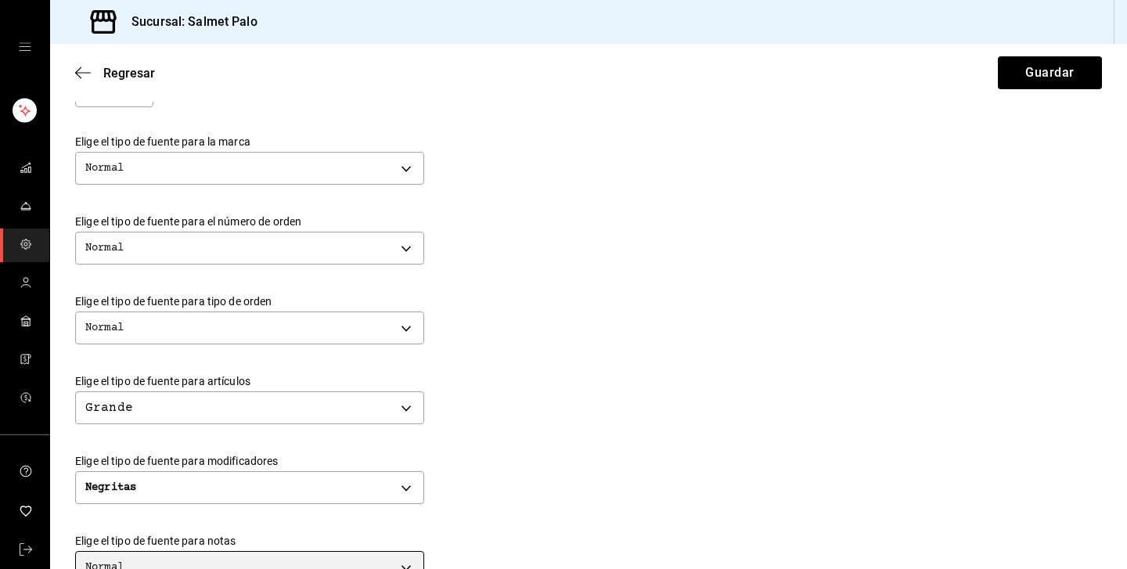
scroll to position [387, 0]
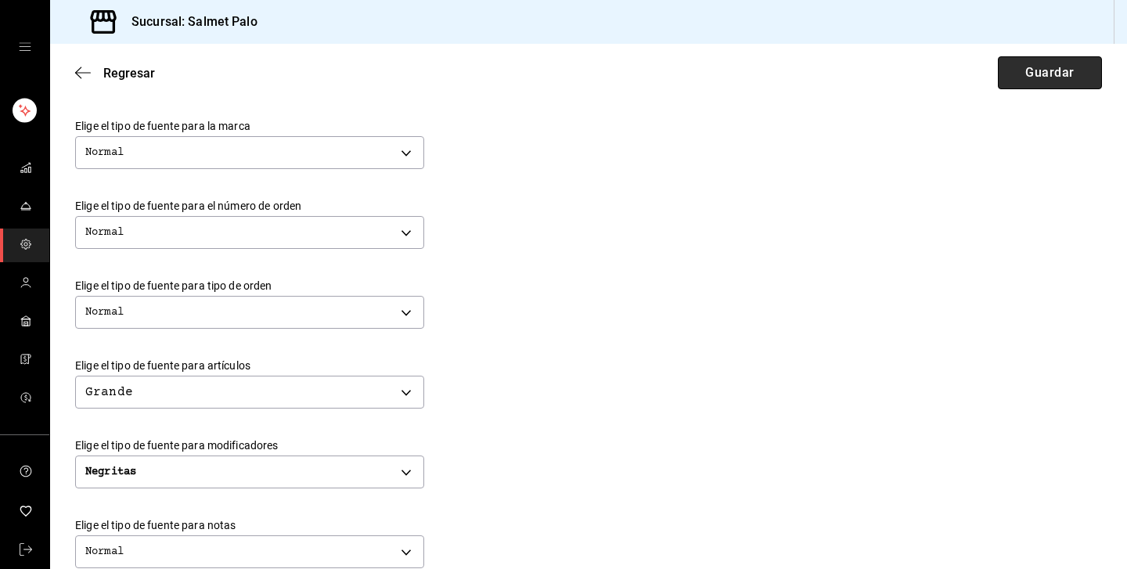
click at [1013, 65] on button "Guardar" at bounding box center [1050, 72] width 104 height 33
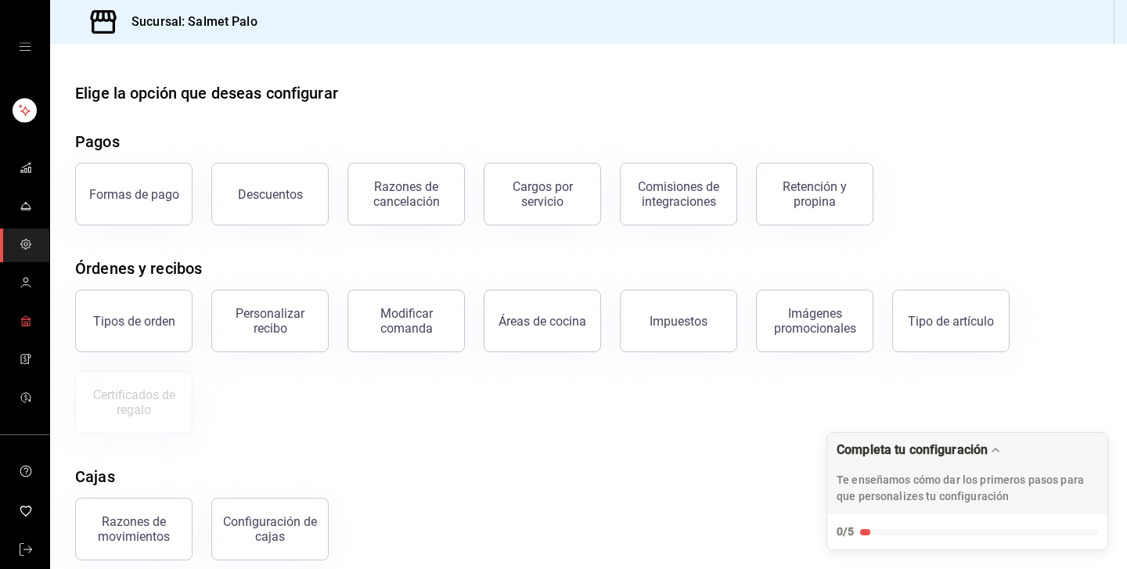
click at [25, 318] on icon "mailbox folders" at bounding box center [26, 321] width 13 height 13
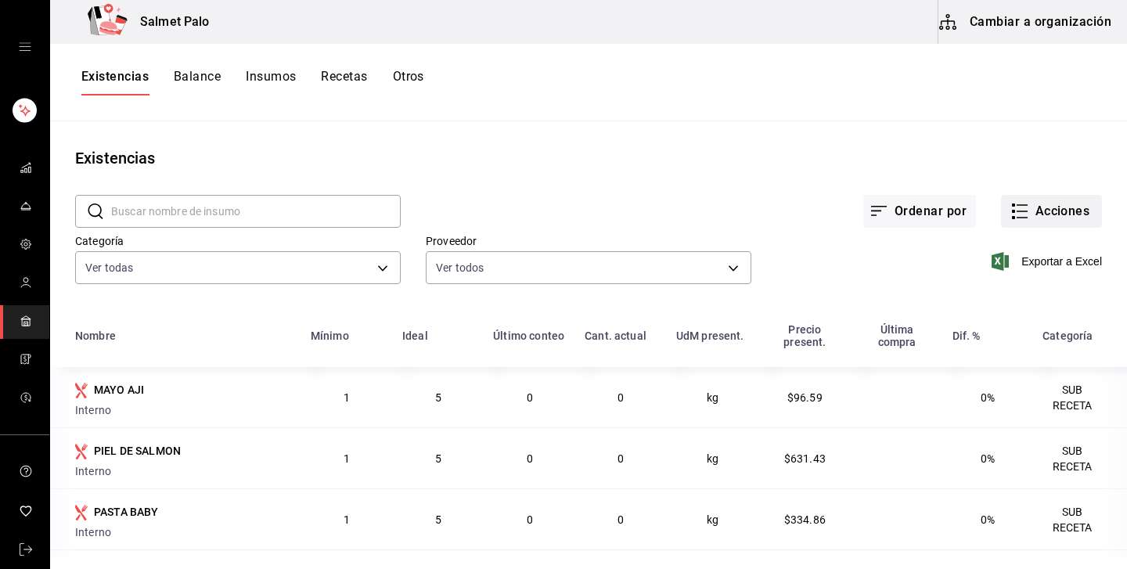
click at [1042, 213] on button "Acciones" at bounding box center [1051, 211] width 101 height 33
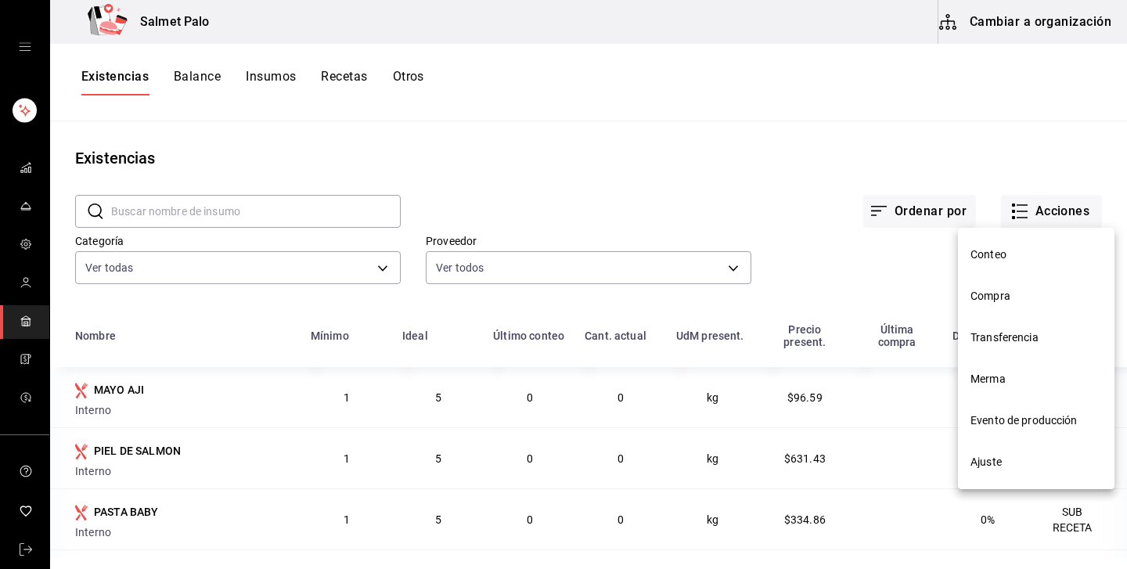
click at [781, 157] on div at bounding box center [563, 284] width 1127 height 569
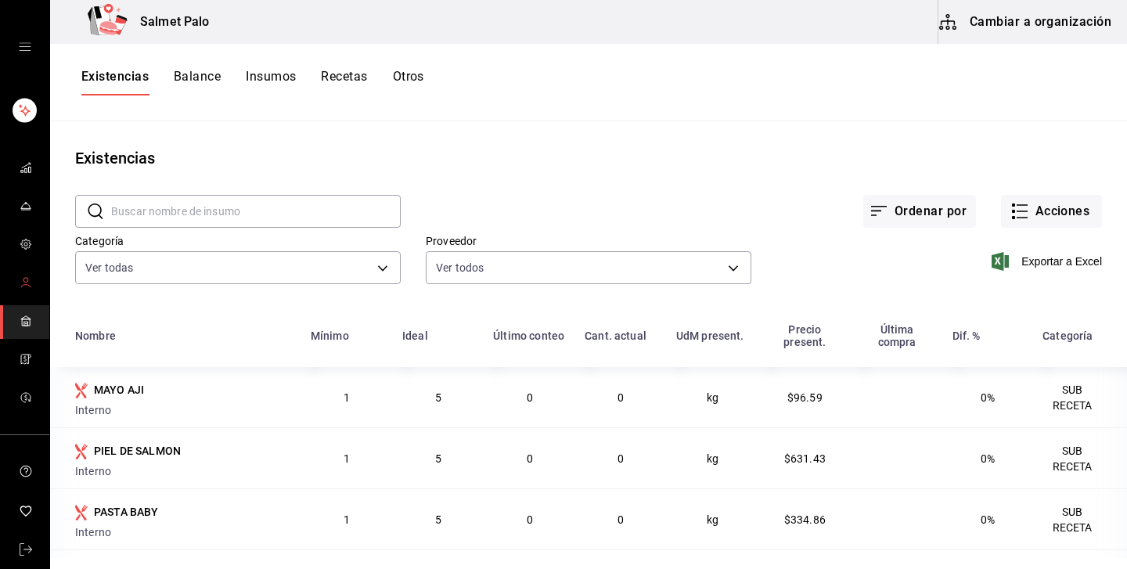
click at [23, 284] on icon "mailbox folders" at bounding box center [26, 282] width 13 height 13
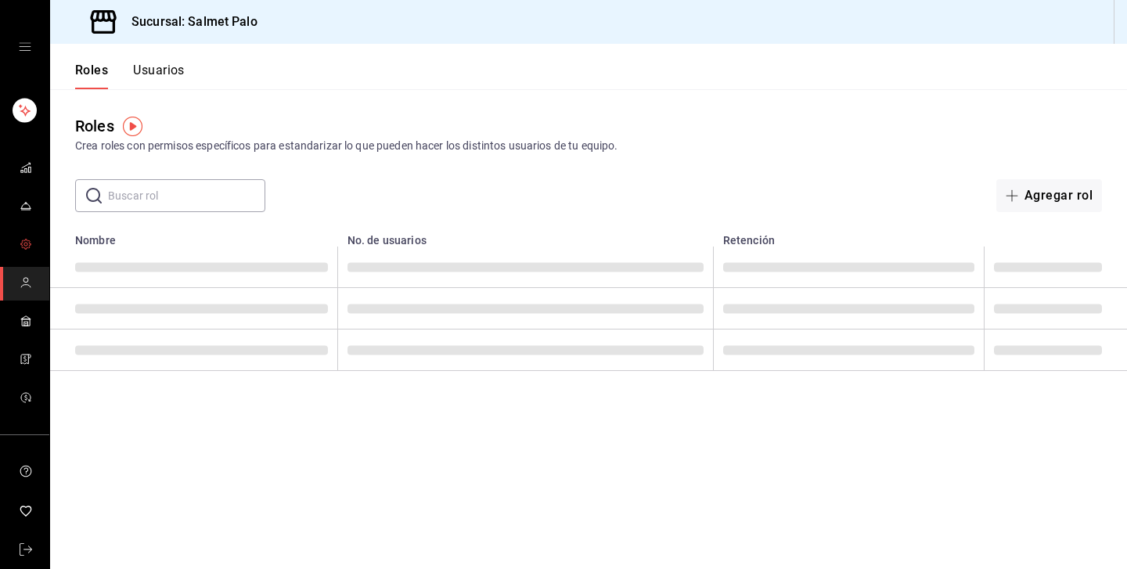
click at [25, 244] on icon "mailbox folders" at bounding box center [26, 244] width 13 height 13
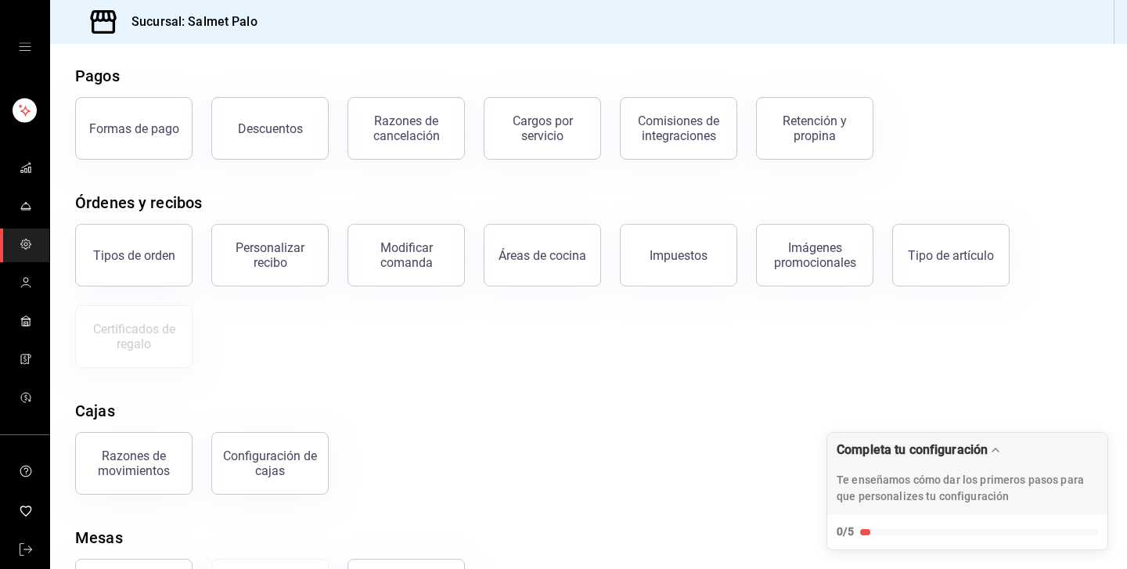
scroll to position [65, 0]
click at [392, 234] on button "Modificar comanda" at bounding box center [405, 256] width 117 height 63
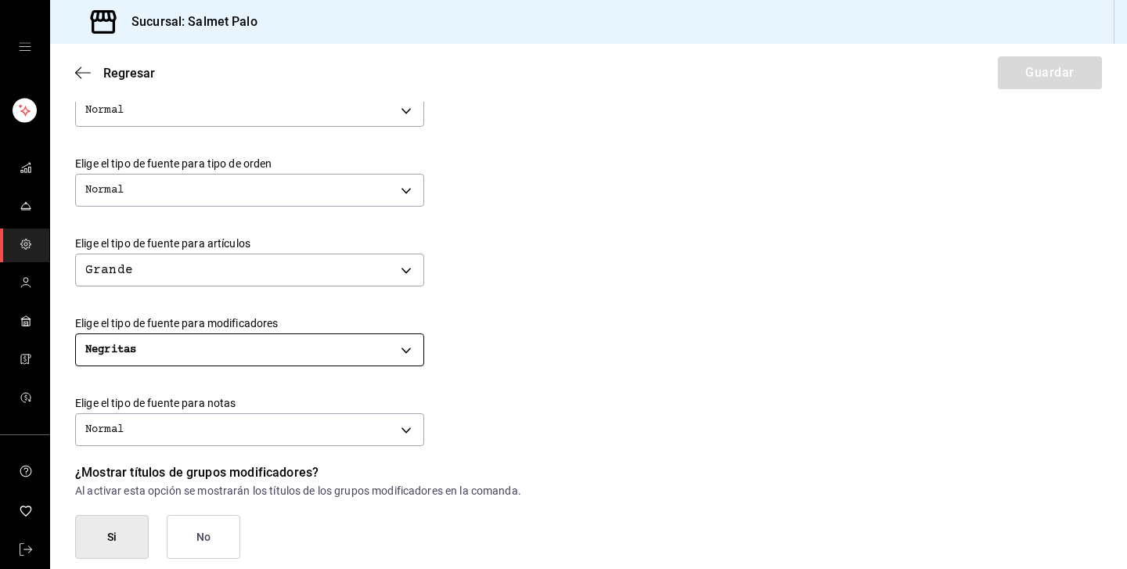
scroll to position [512, 0]
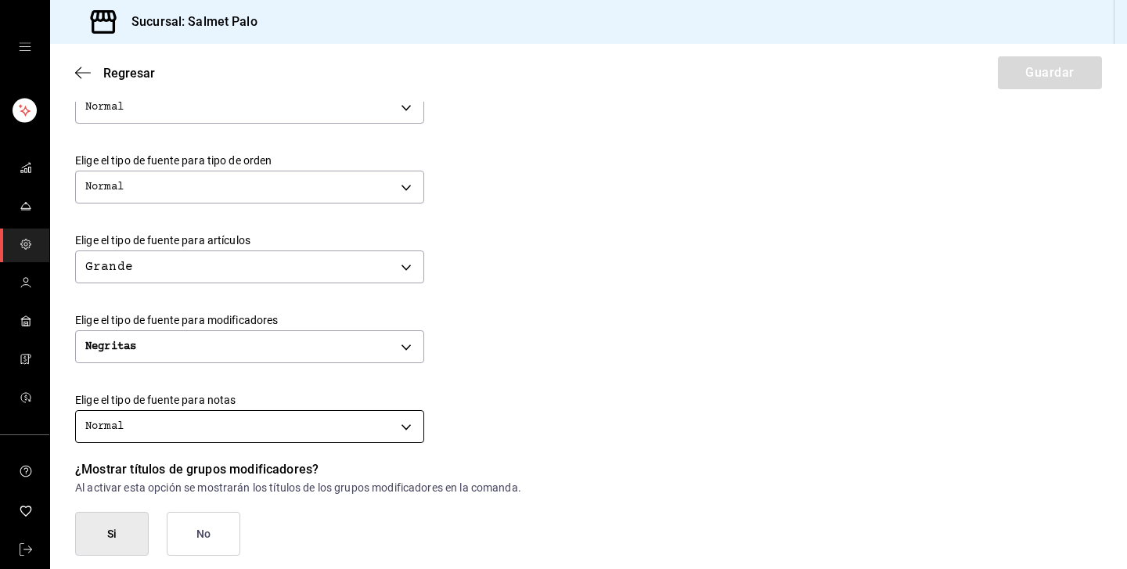
click at [322, 419] on body "Sucursal: Salmet Palo Regresar Guardar Modificar comanda Personaliza las comand…" at bounding box center [563, 284] width 1127 height 569
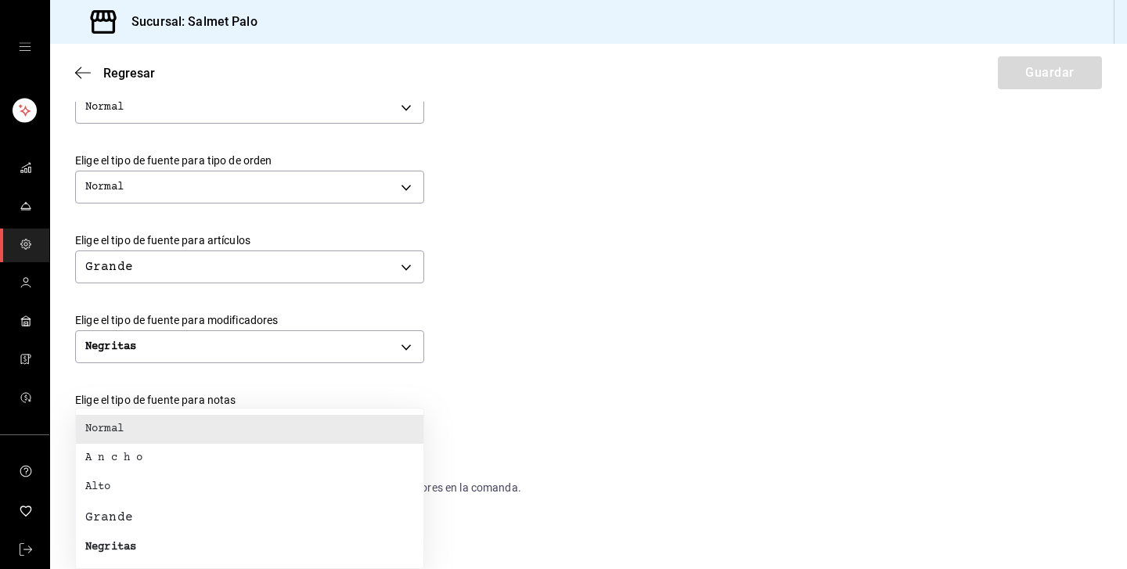
click at [552, 221] on div at bounding box center [563, 284] width 1127 height 569
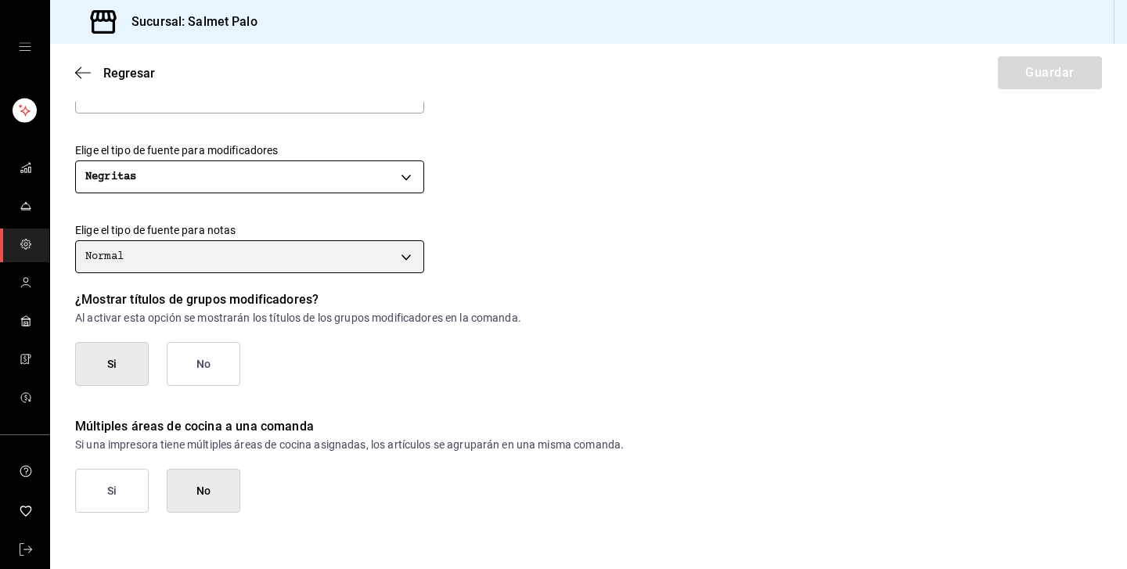
scroll to position [682, 0]
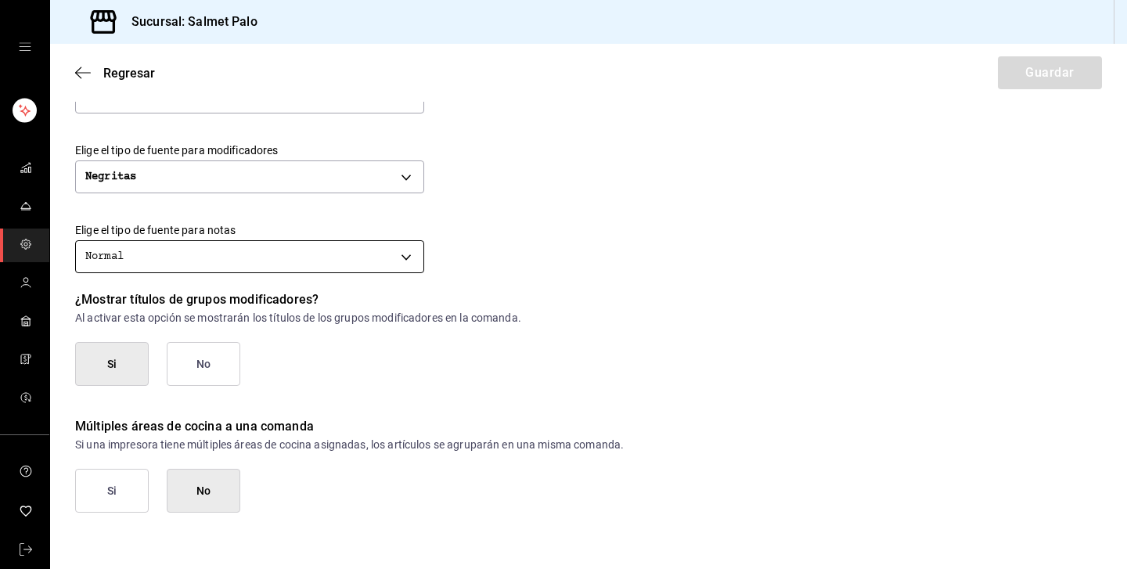
click at [361, 246] on body "Sucursal: Salmet Palo Regresar Guardar Modificar comanda Personaliza las comand…" at bounding box center [563, 284] width 1127 height 569
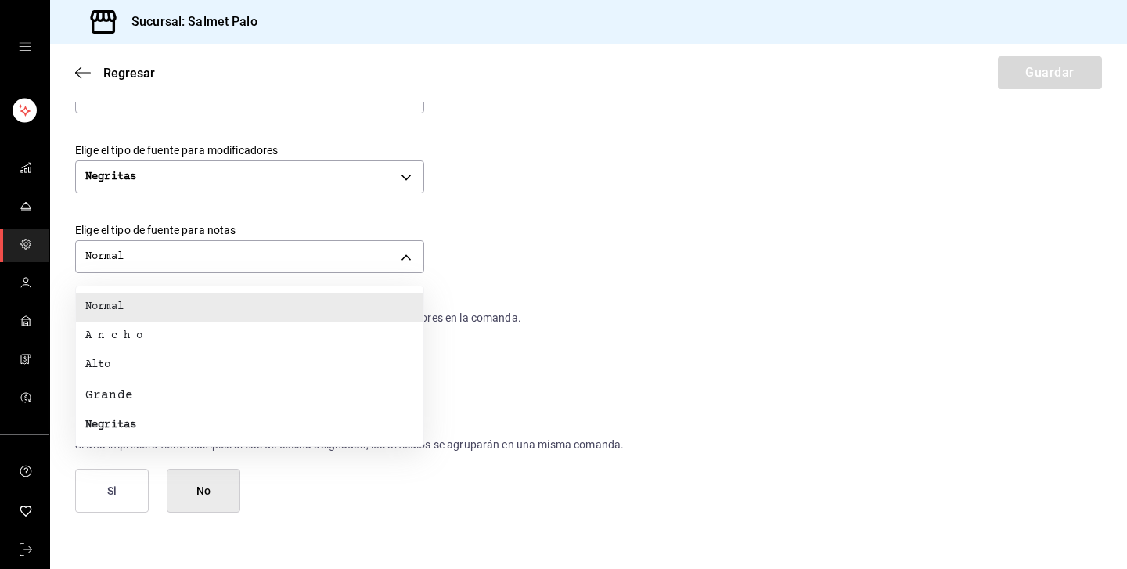
click at [109, 430] on div "Negritas" at bounding box center [110, 425] width 51 height 16
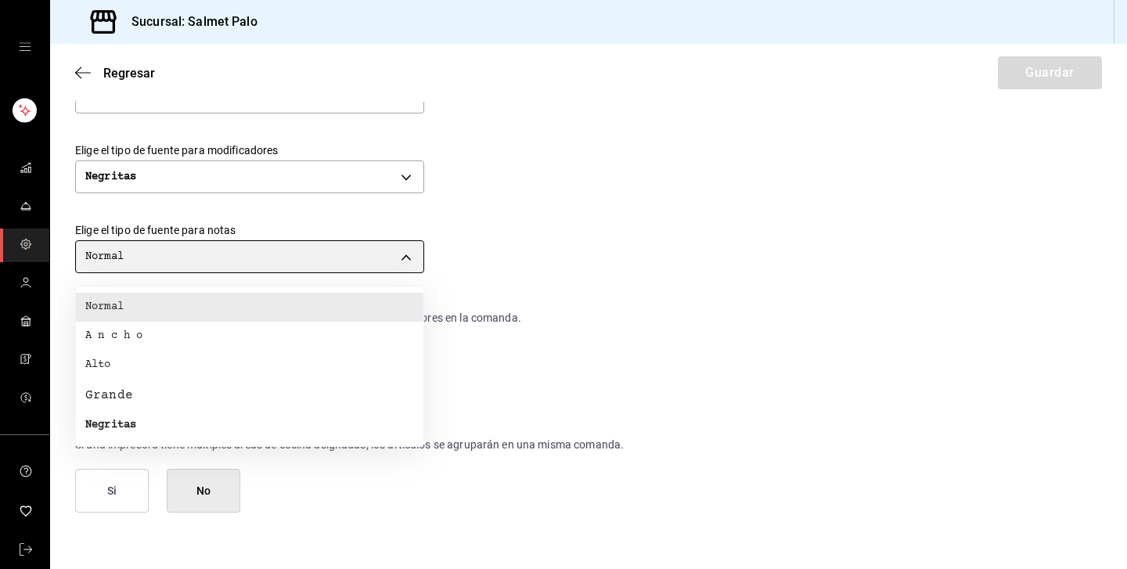
type input "BOLD"
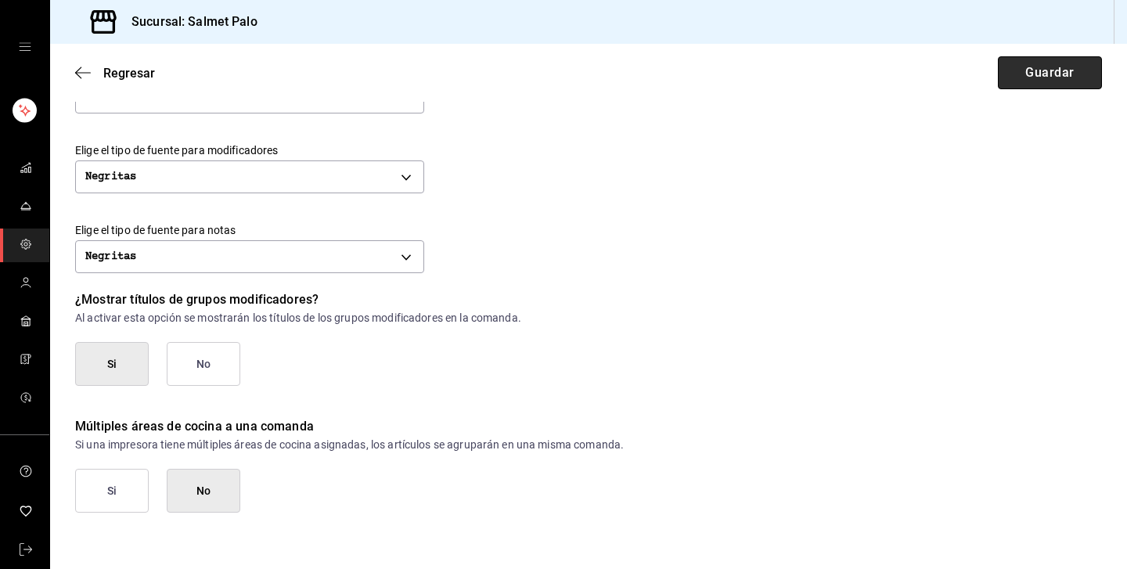
click at [1041, 71] on button "Guardar" at bounding box center [1050, 72] width 104 height 33
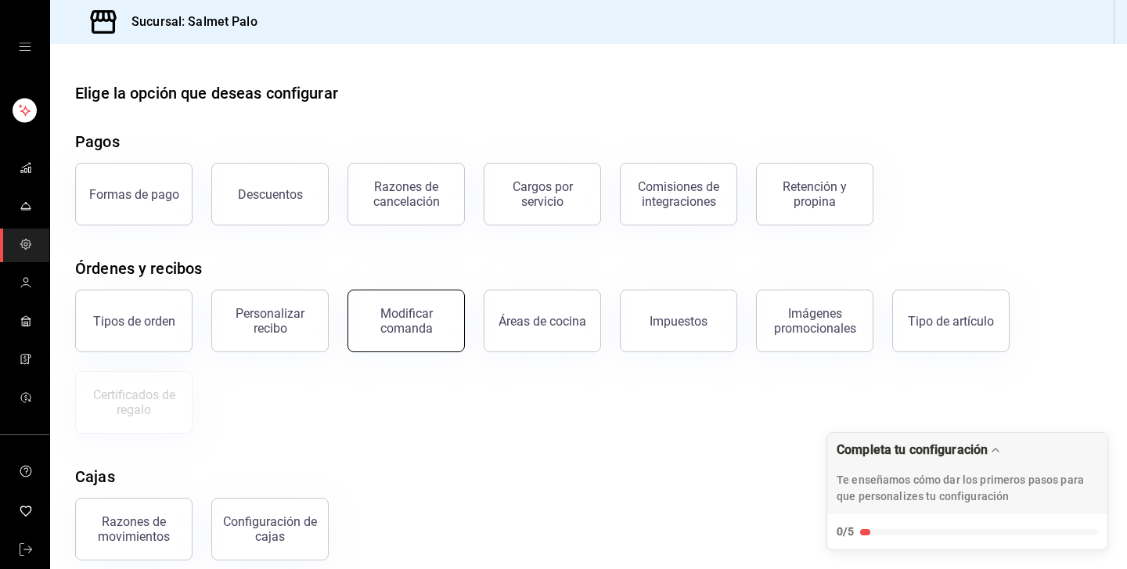
click at [439, 314] on div "Modificar comanda" at bounding box center [406, 321] width 97 height 30
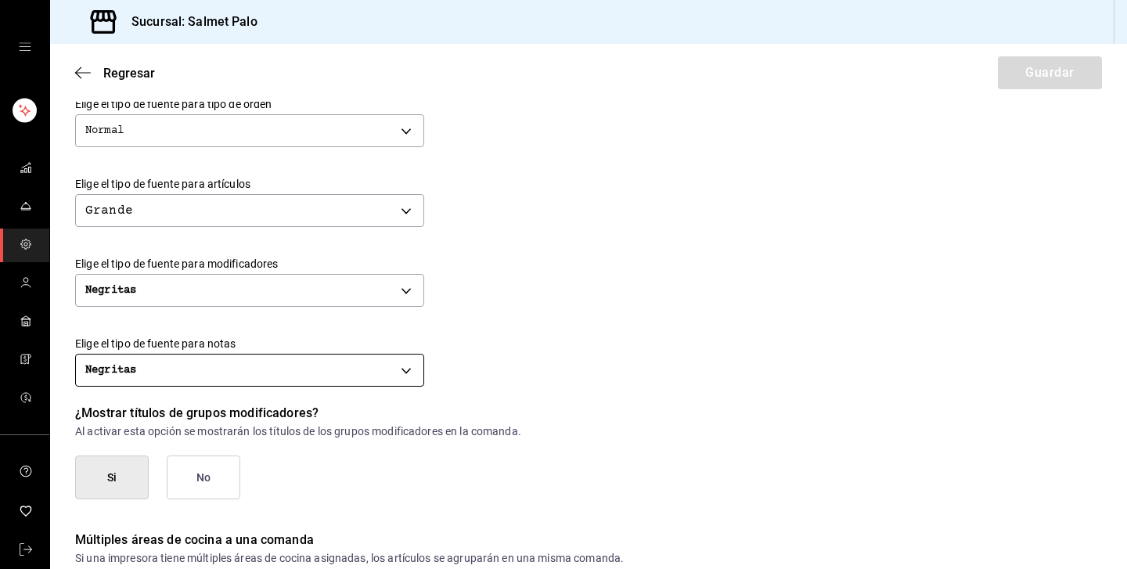
scroll to position [580, 0]
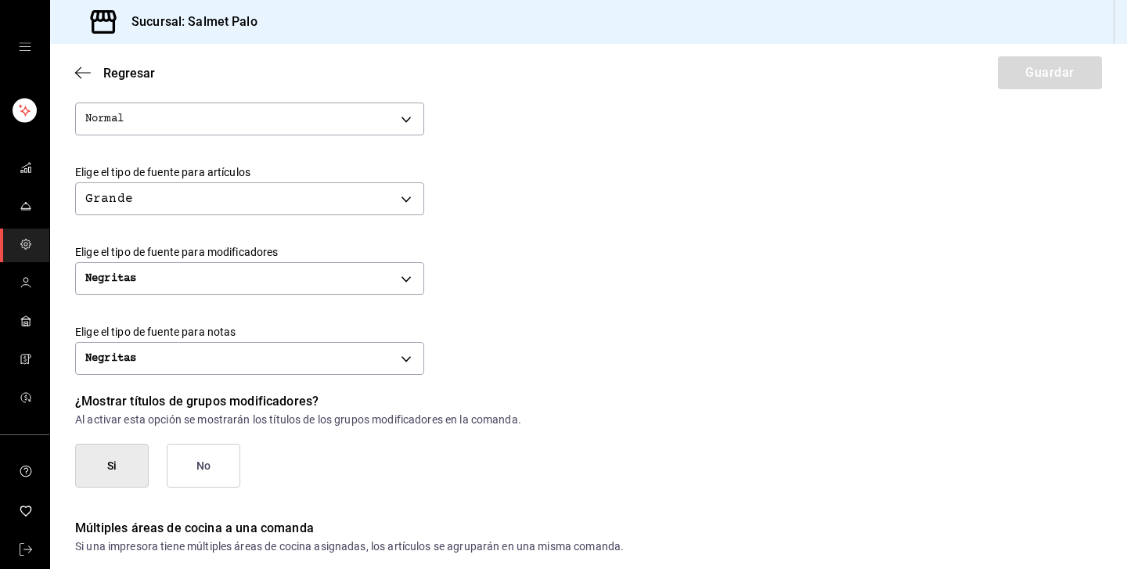
click at [330, 339] on div "Negritas BOLD" at bounding box center [588, 356] width 1027 height 41
click at [311, 377] on div "Elige el tipo de fuente para notas Negritas BOLD" at bounding box center [588, 352] width 1027 height 55
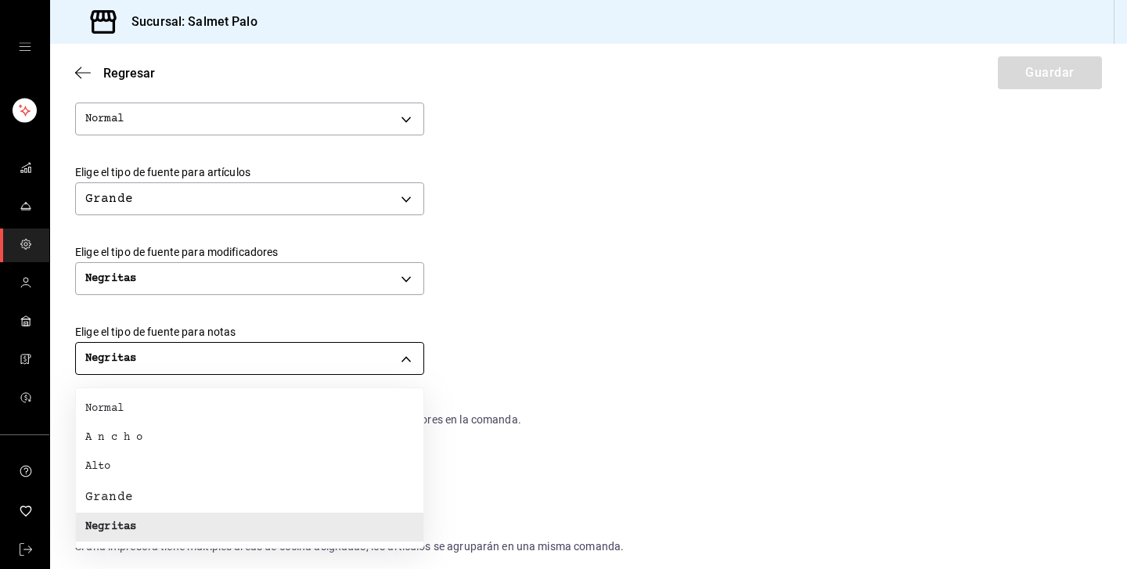
click at [318, 370] on body "Sucursal: Salmet Palo Regresar Guardar Modificar comanda Personaliza las comand…" at bounding box center [563, 284] width 1127 height 569
click at [142, 463] on li "Alto" at bounding box center [249, 466] width 347 height 29
type input "TALL"
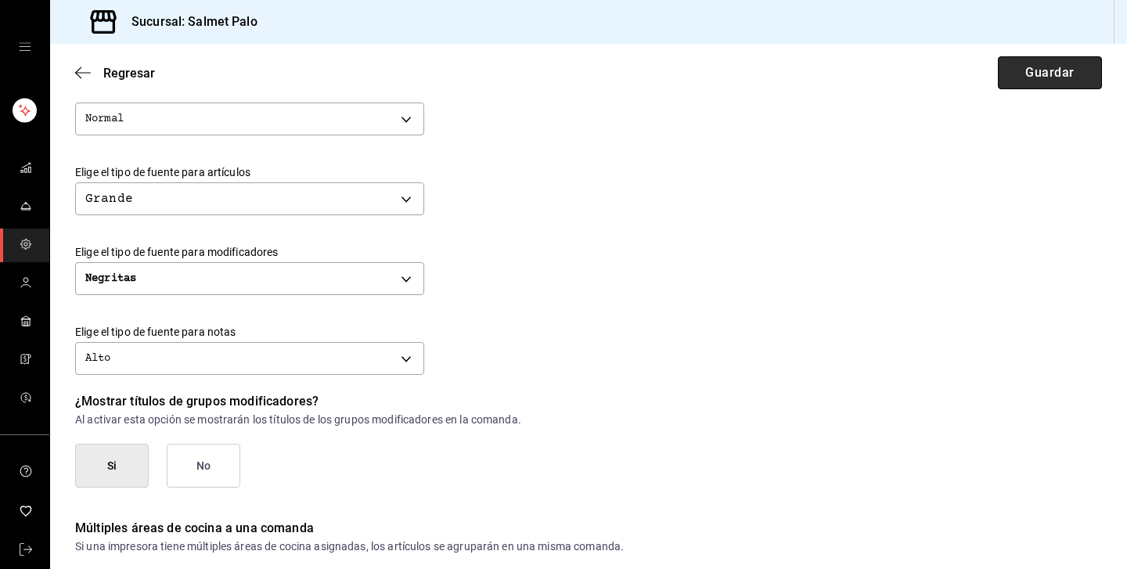
click at [1034, 74] on button "Guardar" at bounding box center [1050, 72] width 104 height 33
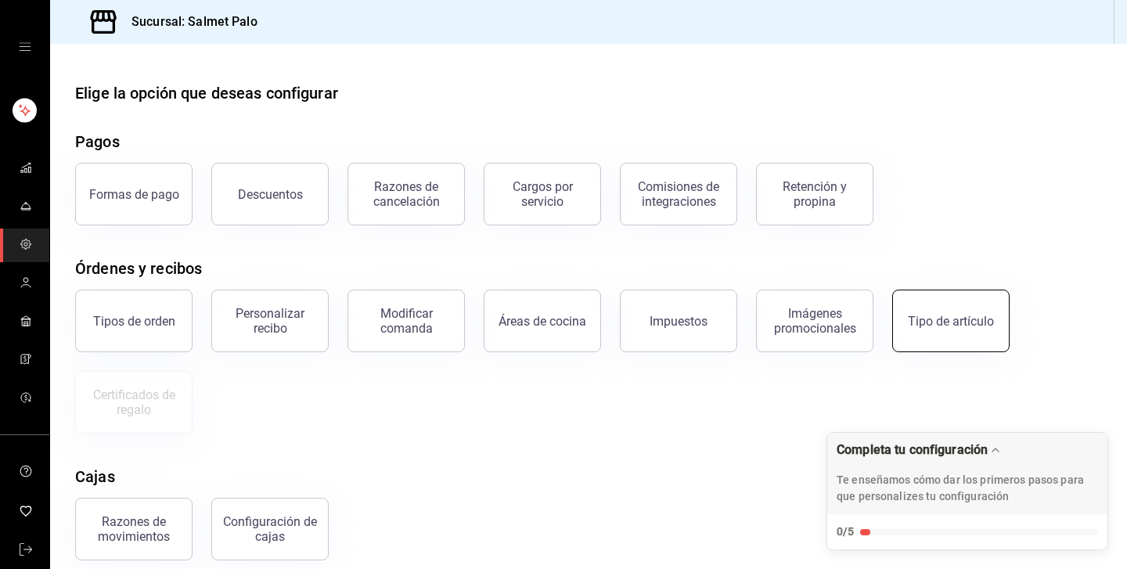
click at [914, 308] on button "Tipo de artículo" at bounding box center [950, 321] width 117 height 63
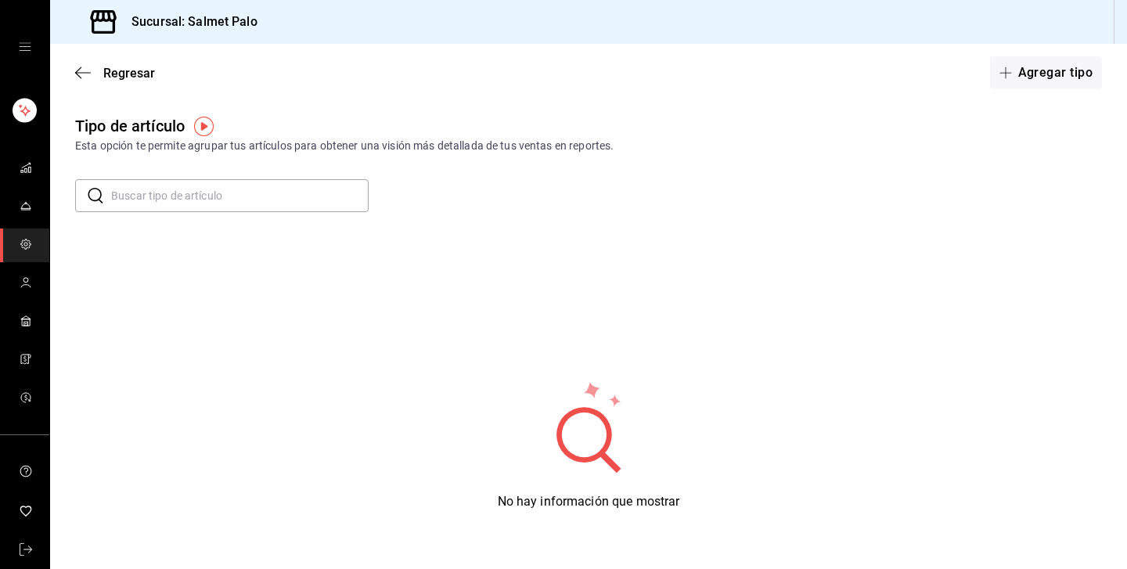
click at [72, 75] on div "Regresar Agregar tipo" at bounding box center [588, 73] width 1077 height 58
click at [94, 76] on span "Regresar" at bounding box center [115, 73] width 80 height 15
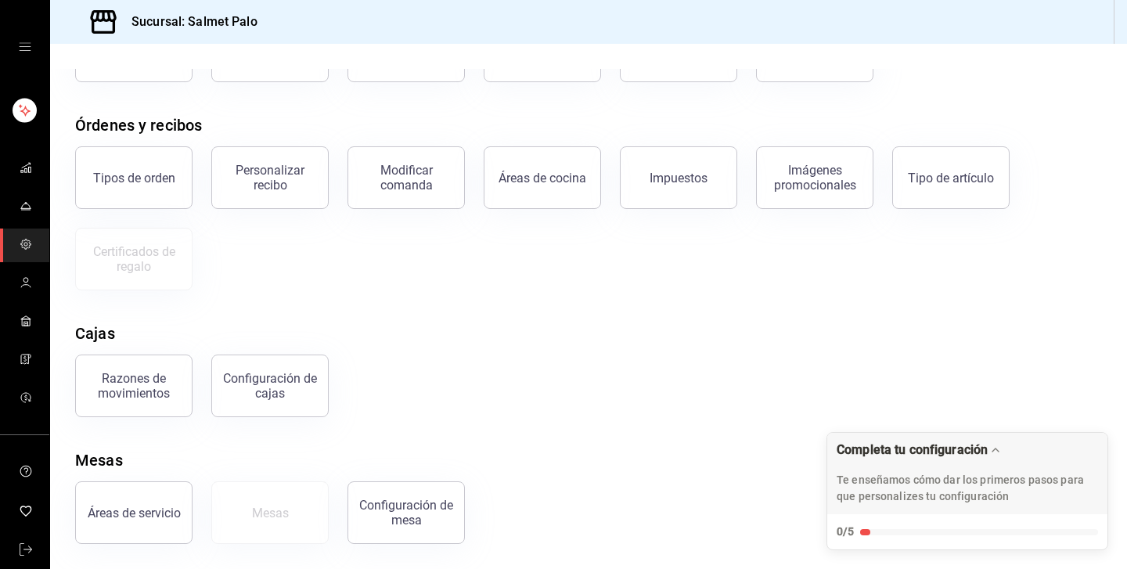
scroll to position [143, 0]
click at [293, 395] on div "Configuración de cajas" at bounding box center [269, 386] width 97 height 30
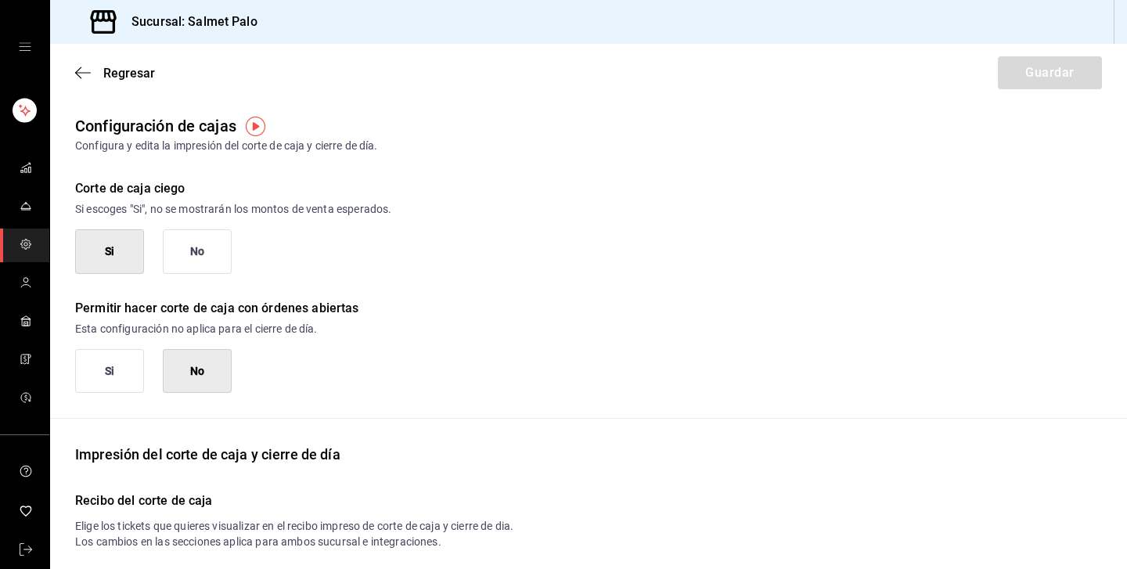
click at [259, 121] on img "button" at bounding box center [256, 127] width 20 height 20
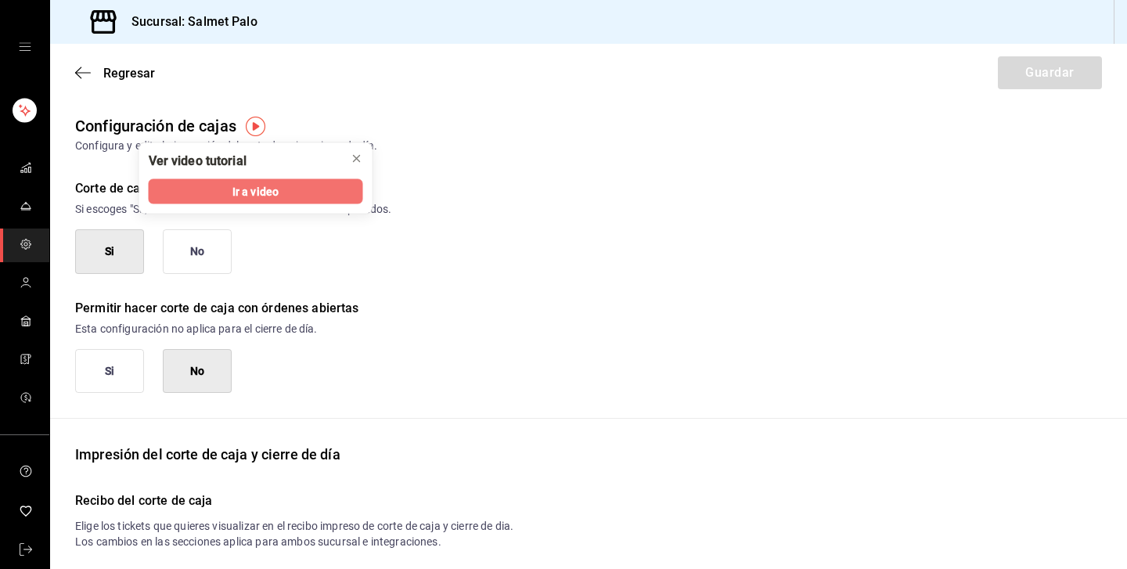
click at [255, 191] on span "Ir a video" at bounding box center [255, 191] width 46 height 16
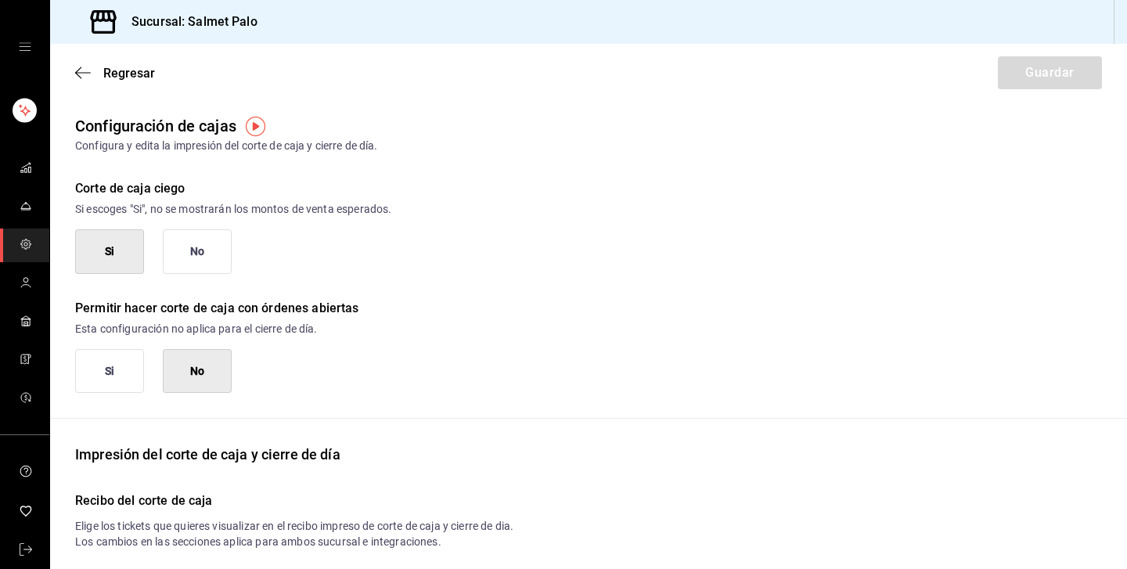
click at [120, 233] on button "Si" at bounding box center [109, 251] width 69 height 45
click at [128, 258] on button "Si" at bounding box center [109, 251] width 69 height 45
click at [145, 246] on div "Si No" at bounding box center [153, 251] width 156 height 45
click at [111, 250] on button "Si" at bounding box center [109, 251] width 69 height 45
click at [204, 260] on button "No" at bounding box center [197, 251] width 69 height 45
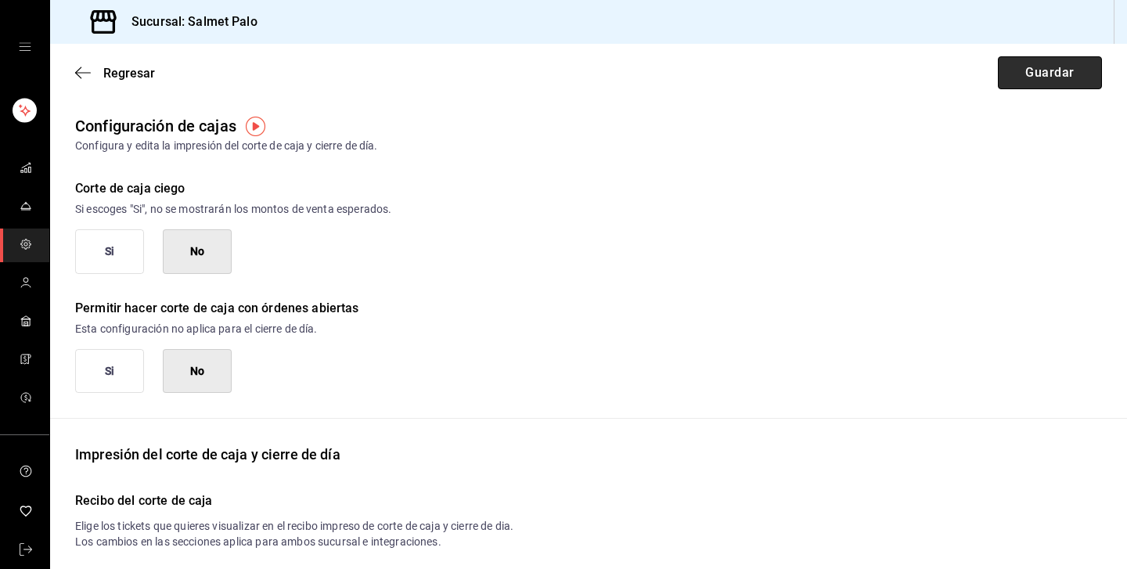
click at [1052, 84] on button "Guardar" at bounding box center [1050, 72] width 104 height 33
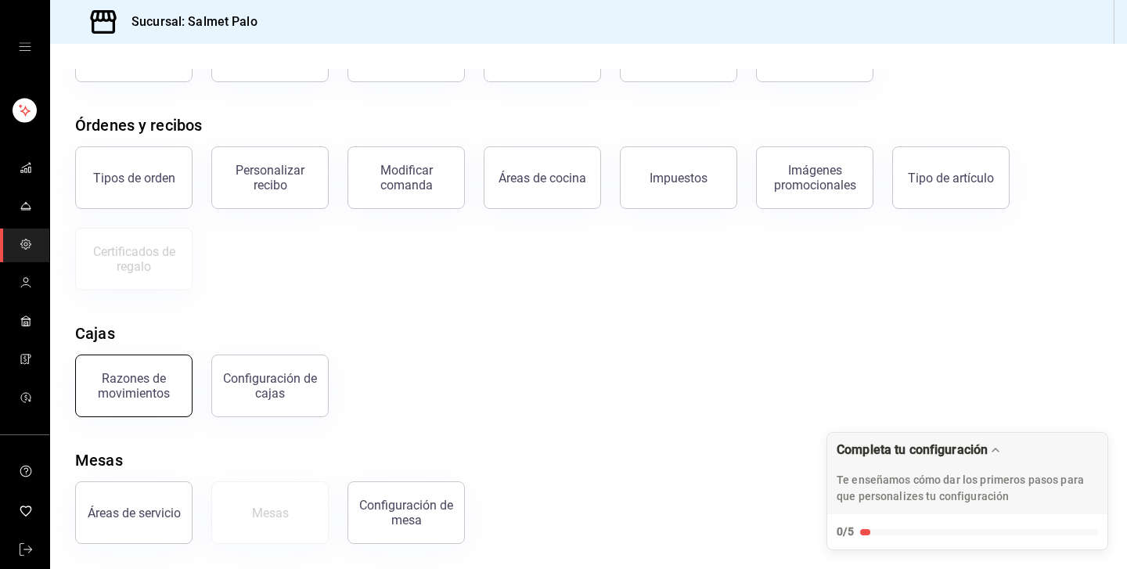
click at [177, 401] on button "Razones de movimientos" at bounding box center [133, 385] width 117 height 63
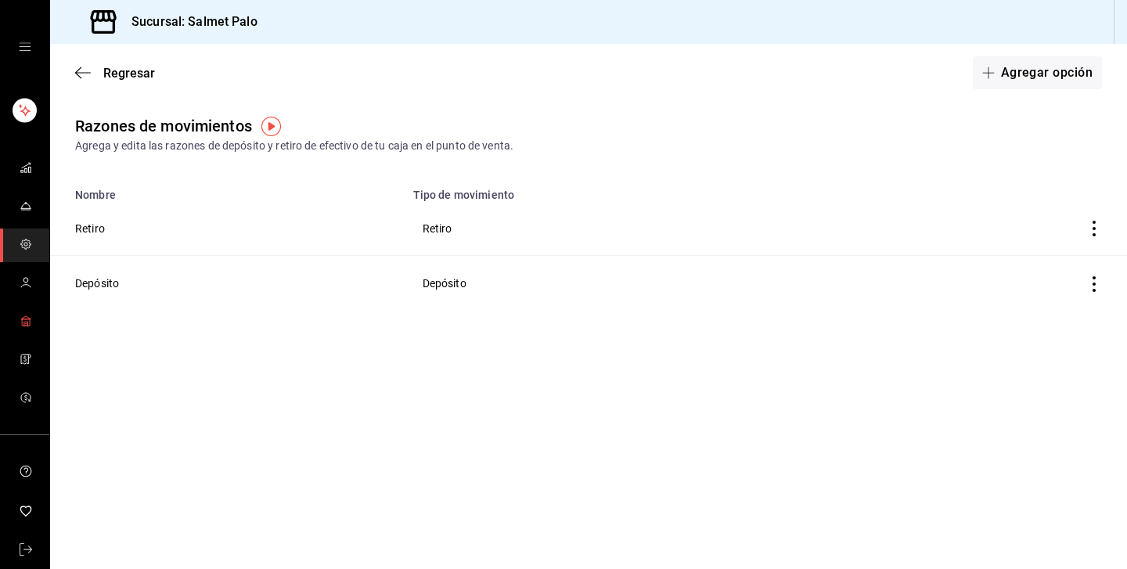
click at [20, 329] on span "mailbox folders" at bounding box center [26, 321] width 13 height 21
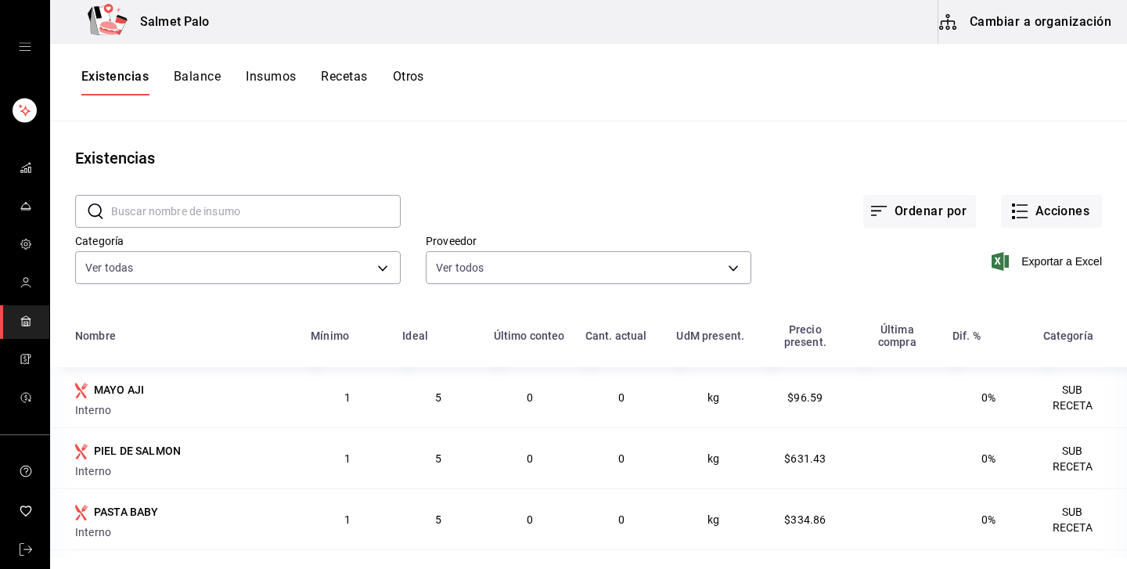
click at [257, 72] on button "Insumos" at bounding box center [271, 82] width 50 height 27
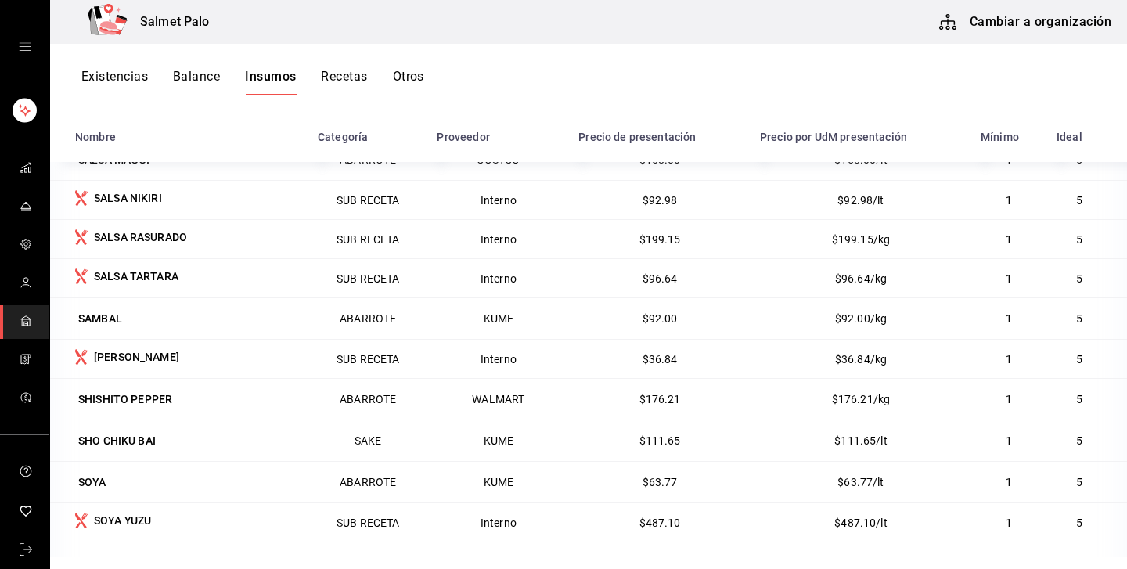
scroll to position [4248, 0]
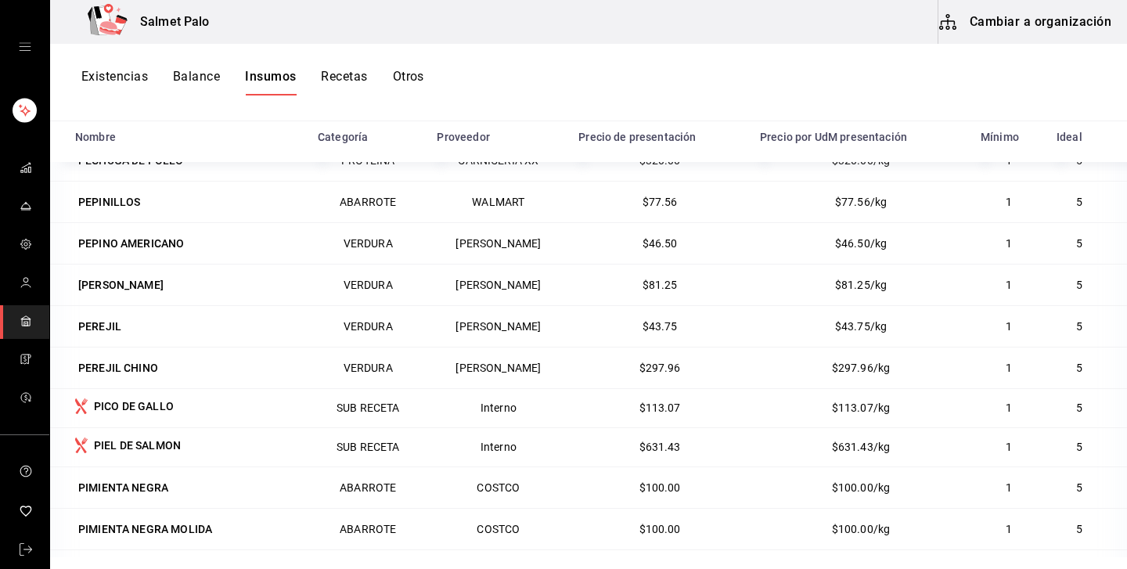
click at [1013, 27] on button "Cambiar a organización" at bounding box center [1026, 22] width 176 height 44
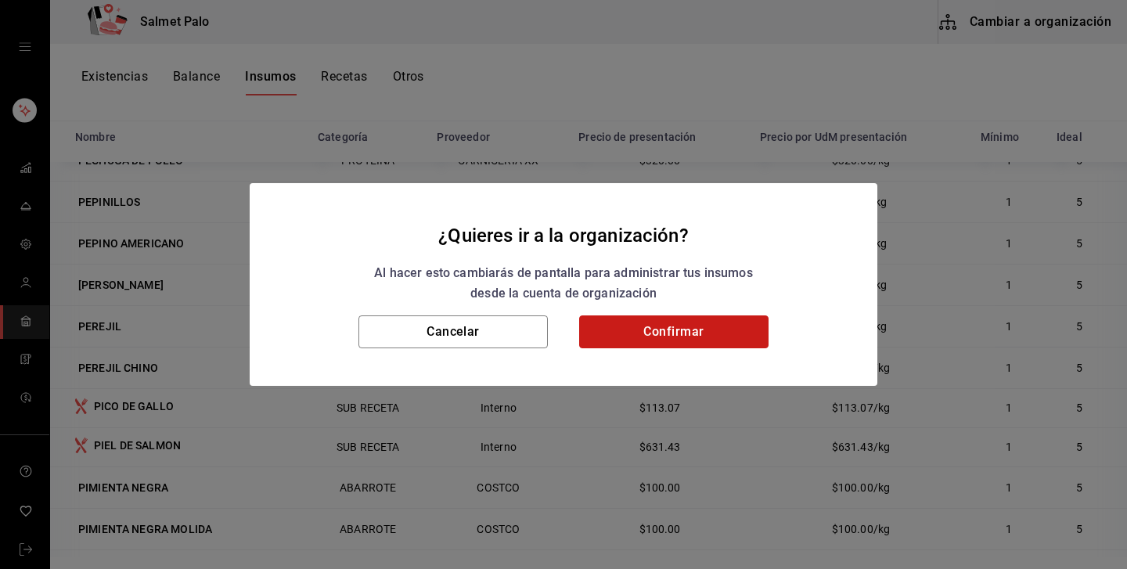
click at [678, 339] on button "Confirmar" at bounding box center [673, 331] width 189 height 33
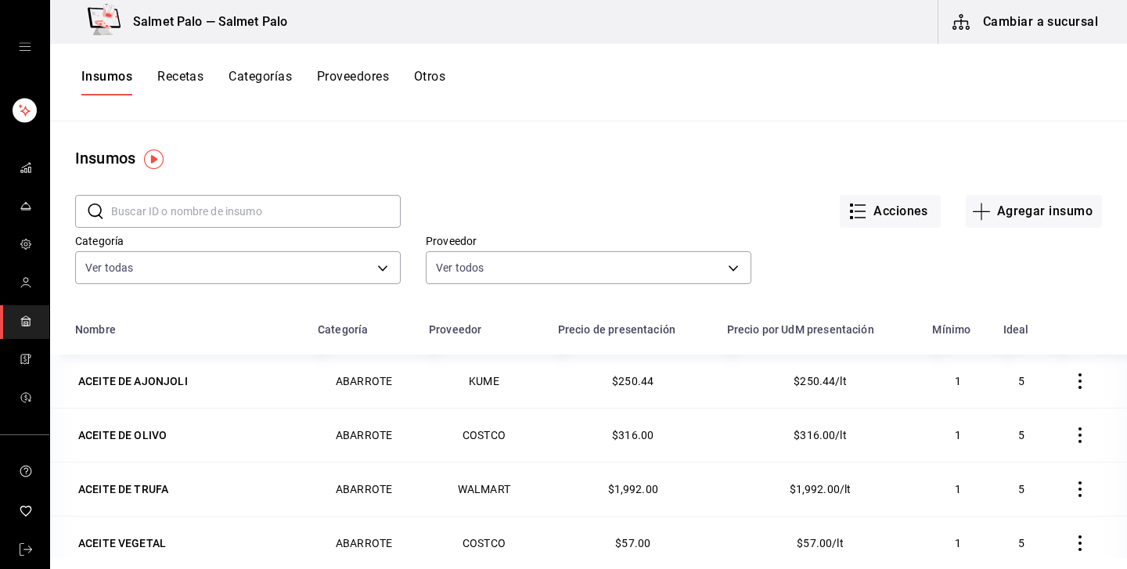
scroll to position [0, 0]
click at [182, 74] on button "Recetas" at bounding box center [180, 82] width 46 height 27
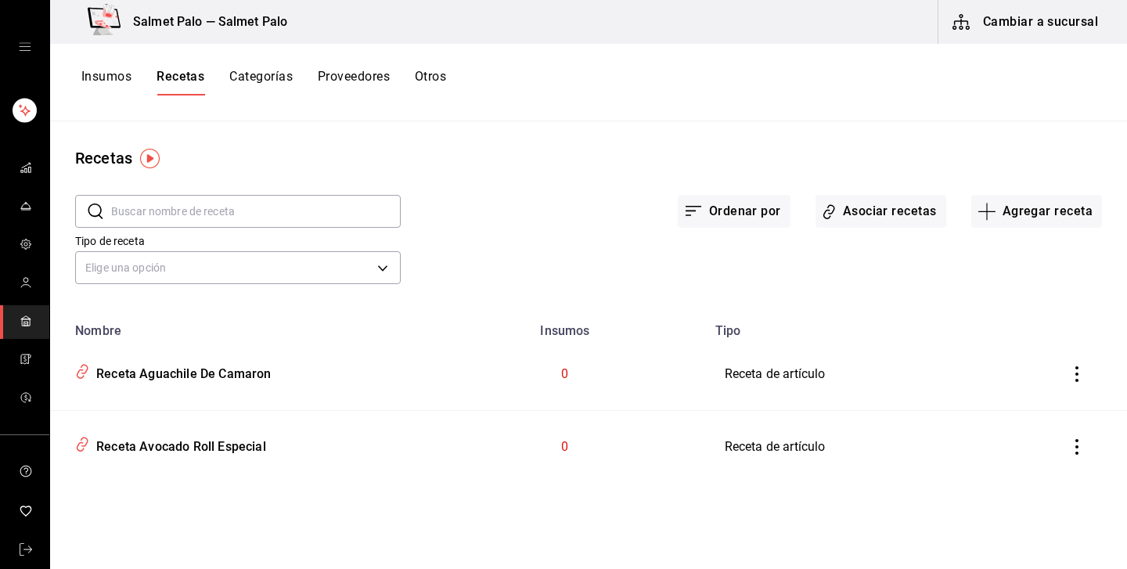
click at [268, 71] on button "Categorías" at bounding box center [260, 82] width 63 height 27
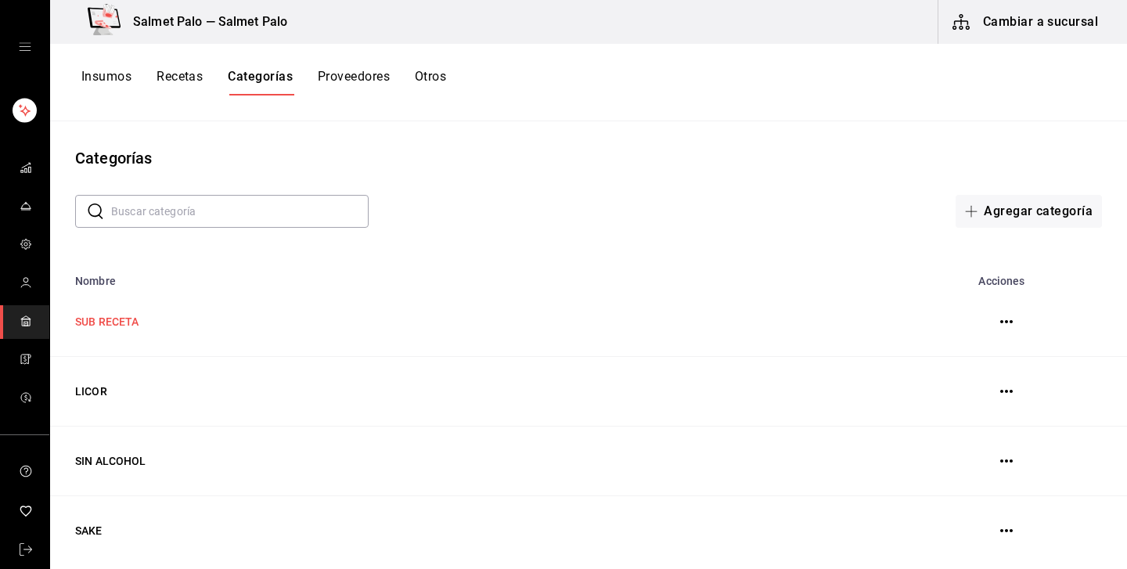
click at [289, 333] on td "SUB RECETA" at bounding box center [471, 322] width 842 height 70
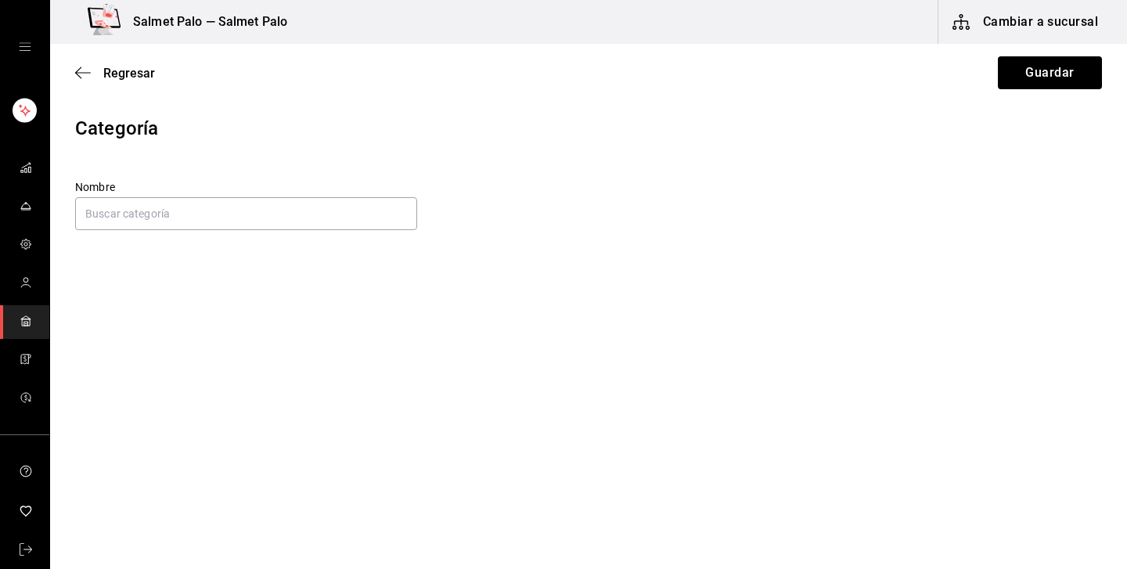
type input "SUB RECETA"
click at [102, 75] on span "Regresar" at bounding box center [115, 73] width 80 height 15
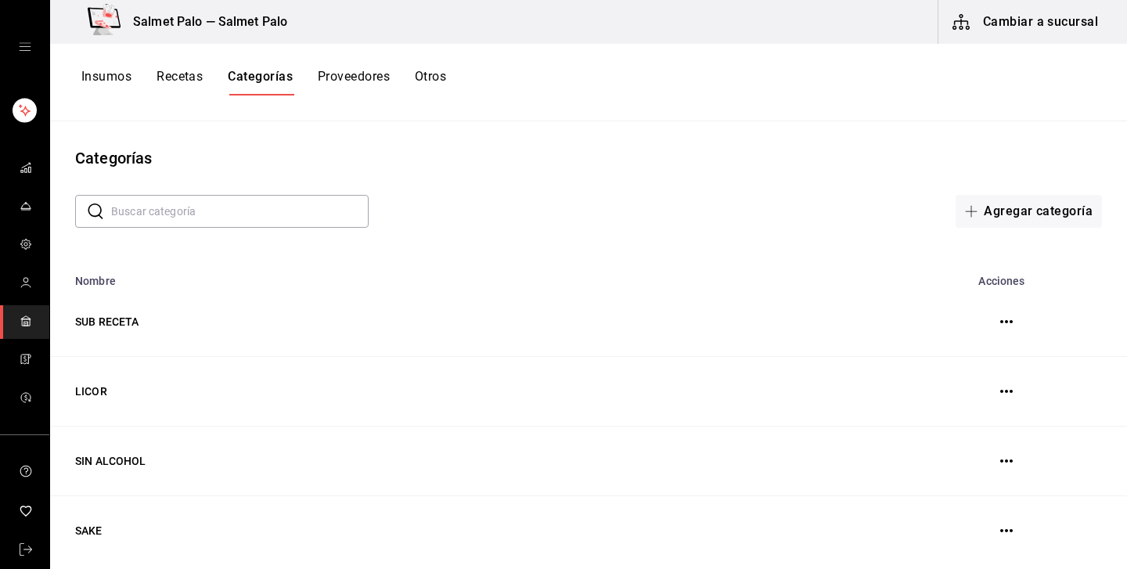
click at [183, 84] on button "Recetas" at bounding box center [179, 82] width 46 height 27
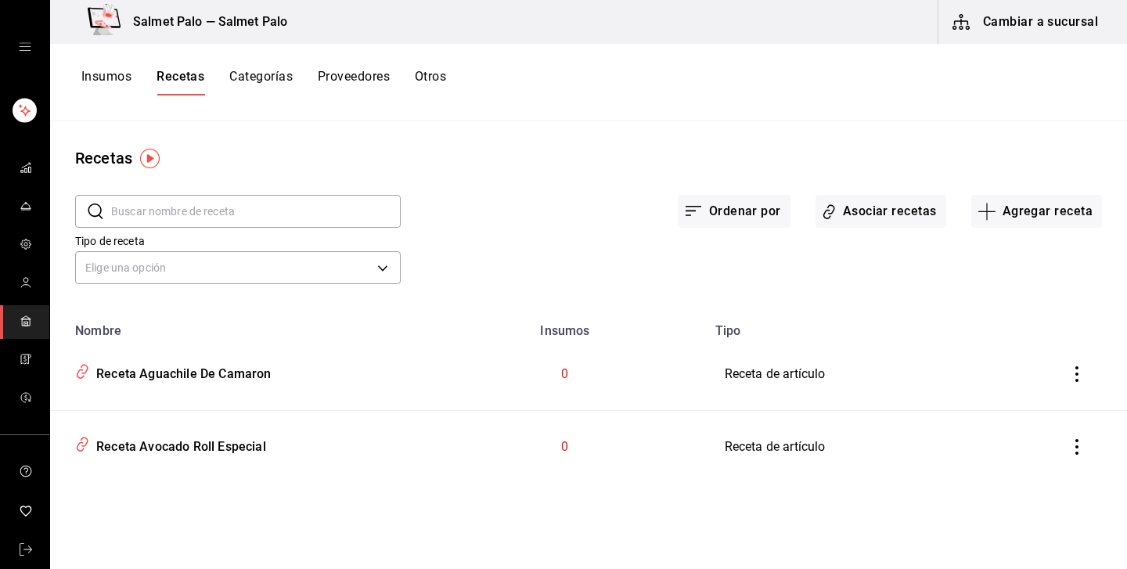
click at [434, 52] on div "Insumos Recetas Categorías Proveedores Otros" at bounding box center [588, 82] width 1077 height 77
click at [427, 68] on div "Insumos Recetas Categorías Proveedores Otros" at bounding box center [588, 82] width 1077 height 77
click at [425, 78] on button "Otros" at bounding box center [430, 82] width 31 height 27
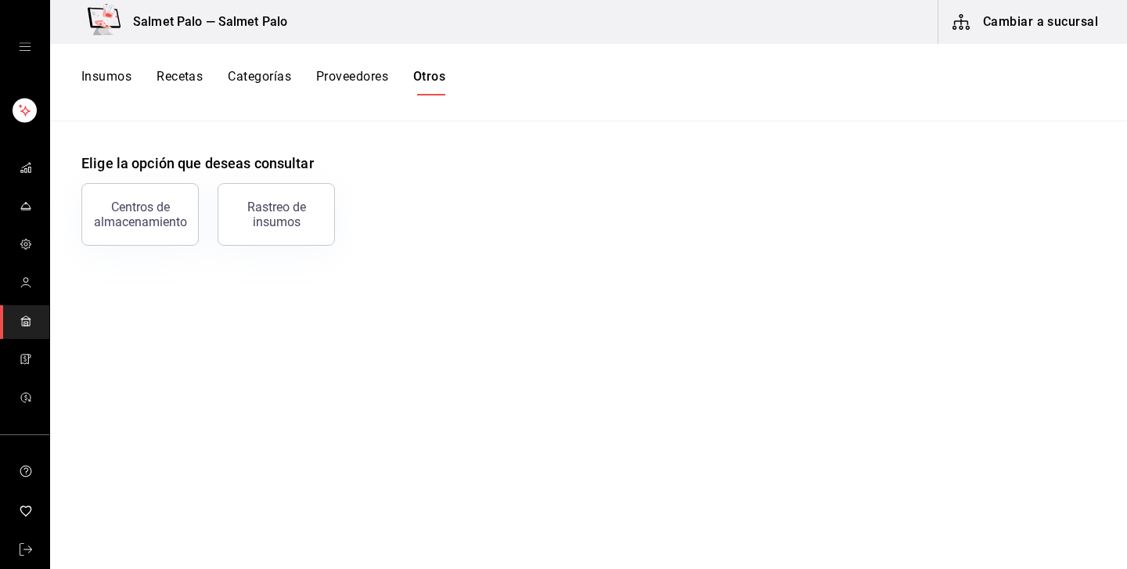
click at [109, 76] on button "Insumos" at bounding box center [106, 82] width 50 height 27
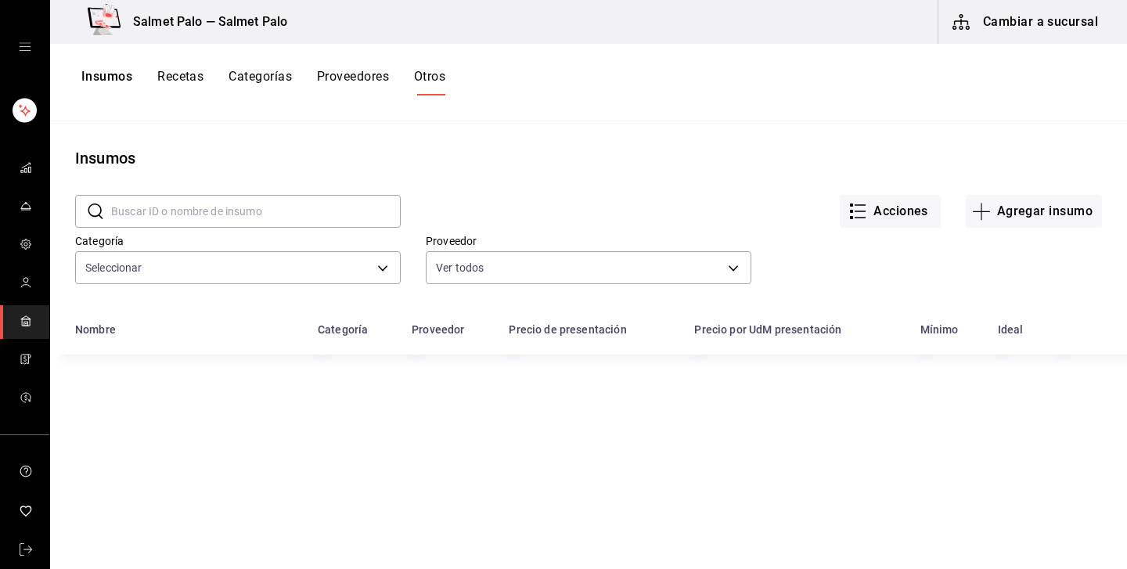
type input "b45ca589-8994-44ef-974d-e6066f513929,2b034f19-8221-4101-82c7-a475c20d42cb,beee8…"
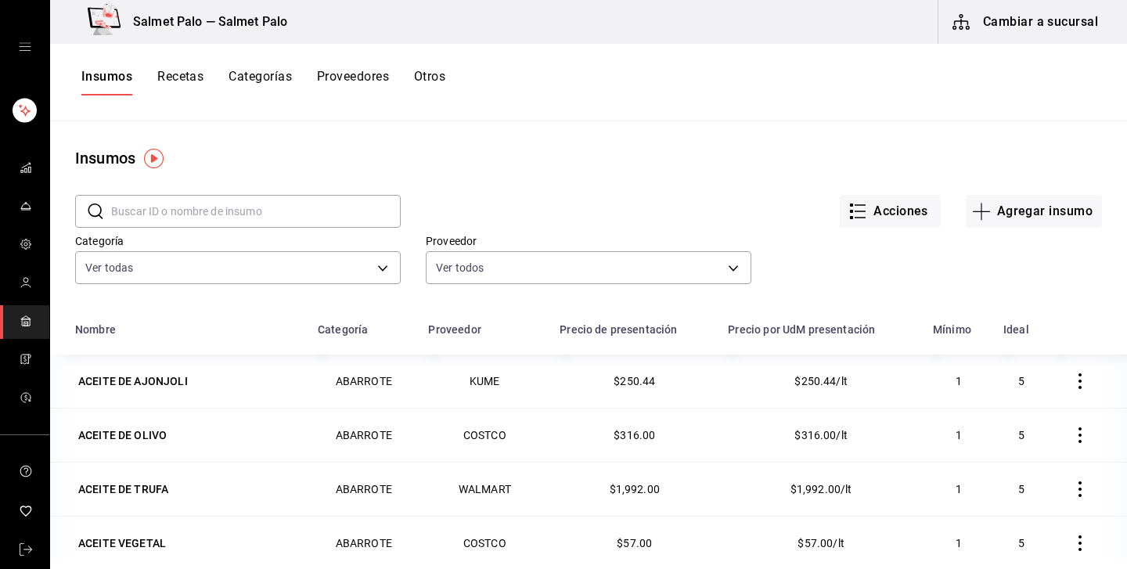
click at [960, 25] on icon "button" at bounding box center [961, 22] width 19 height 19
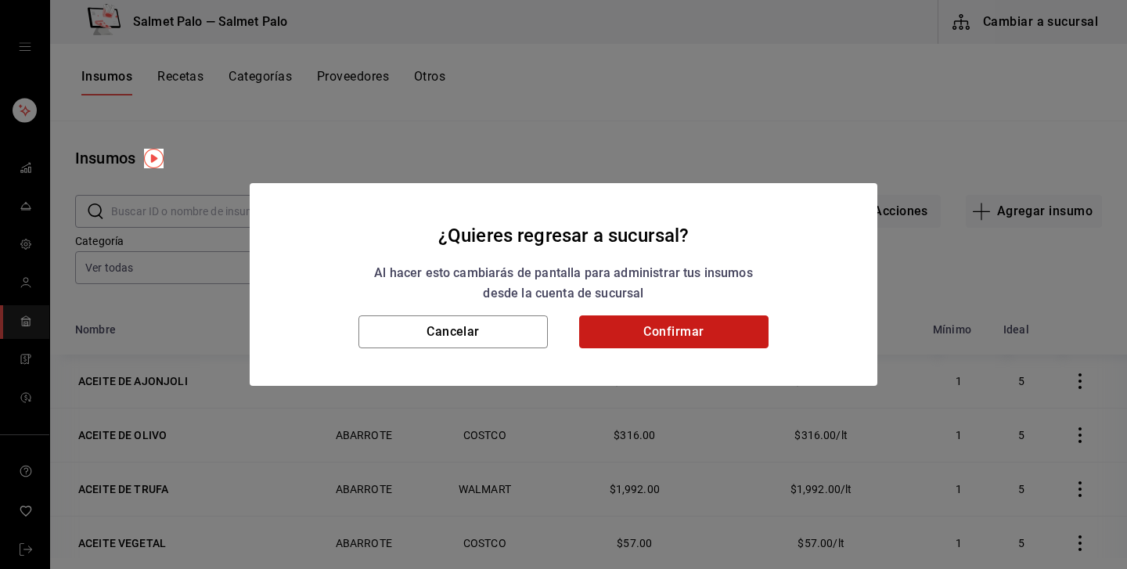
click at [656, 336] on button "Confirmar" at bounding box center [673, 331] width 189 height 33
